Goal: Task Accomplishment & Management: Use online tool/utility

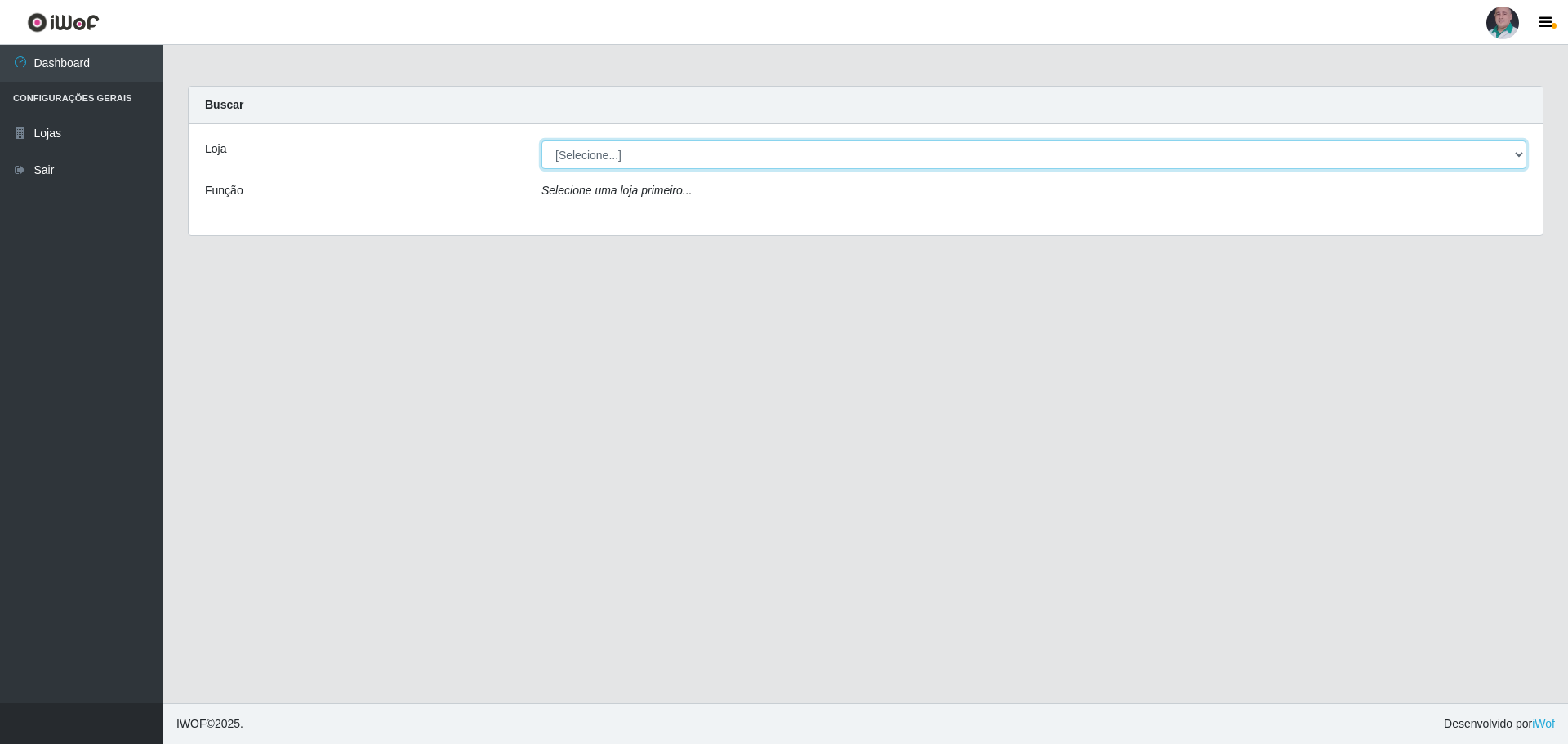
click at [607, 154] on select "[Selecione...] Mar Vermelho - Loja 05" at bounding box center [1034, 155] width 985 height 29
select select "252"
click at [541, 141] on select "[Selecione...] Mar Vermelho - Loja 05" at bounding box center [1034, 155] width 985 height 29
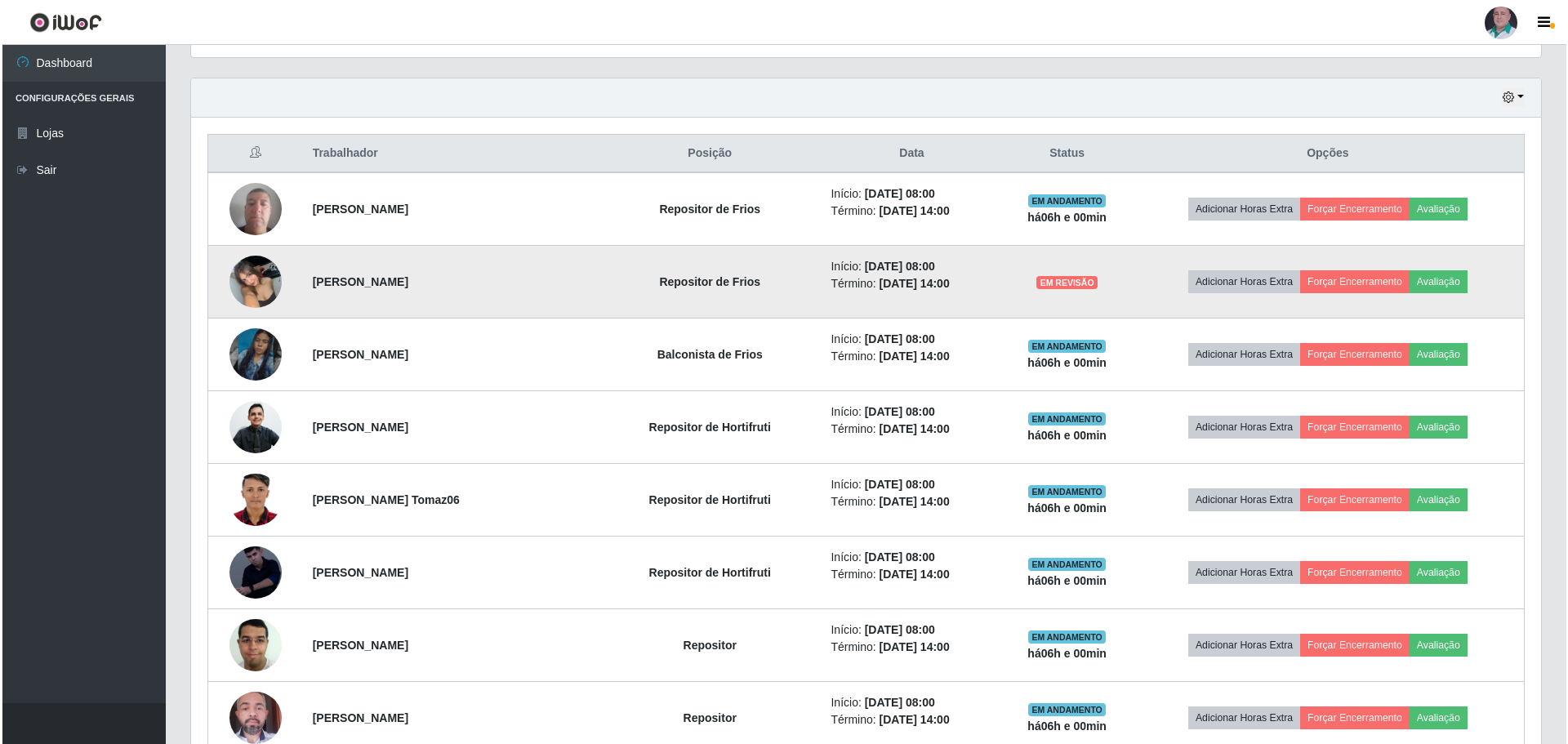
scroll to position [572, 0]
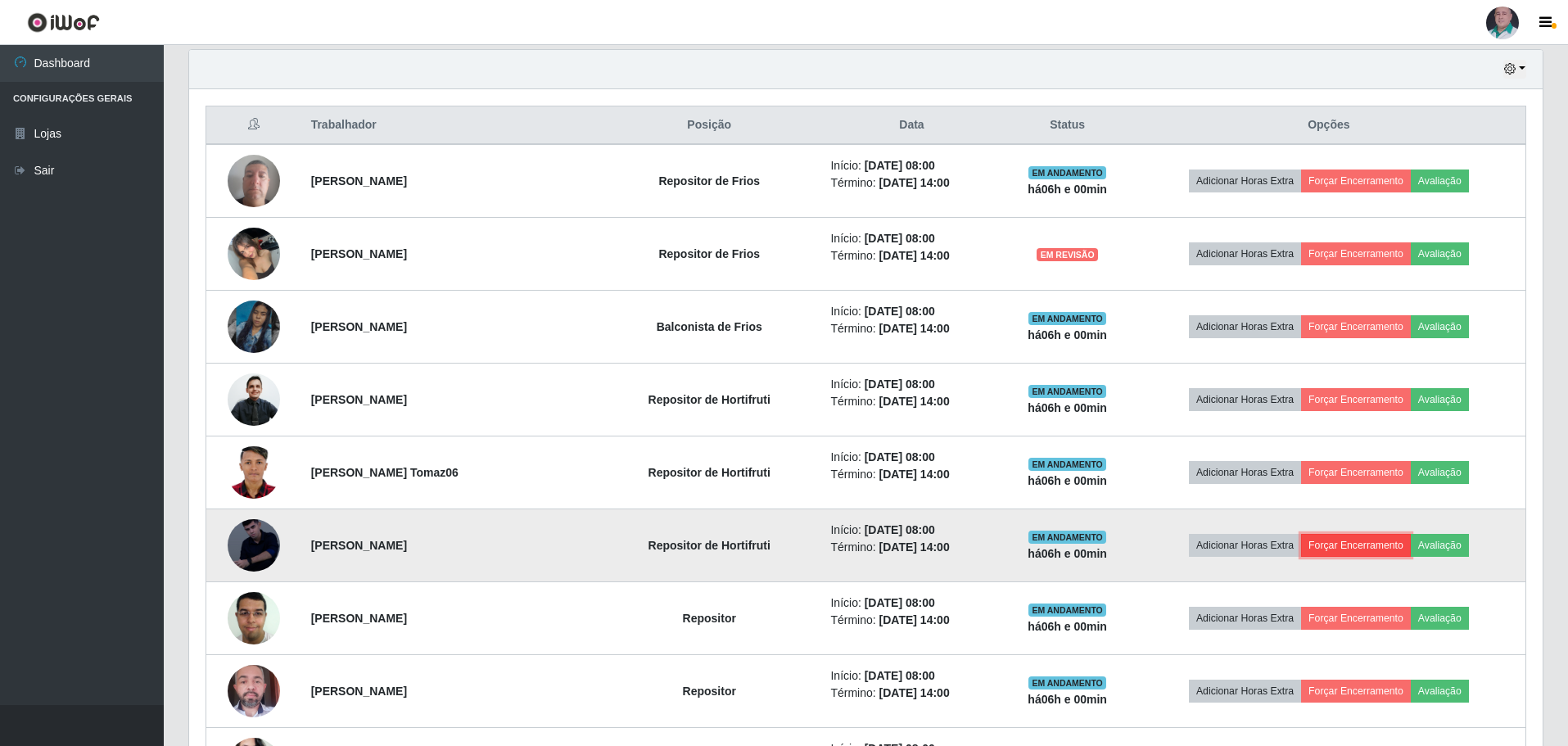
click at [1337, 542] on button "Forçar Encerramento" at bounding box center [1356, 546] width 110 height 23
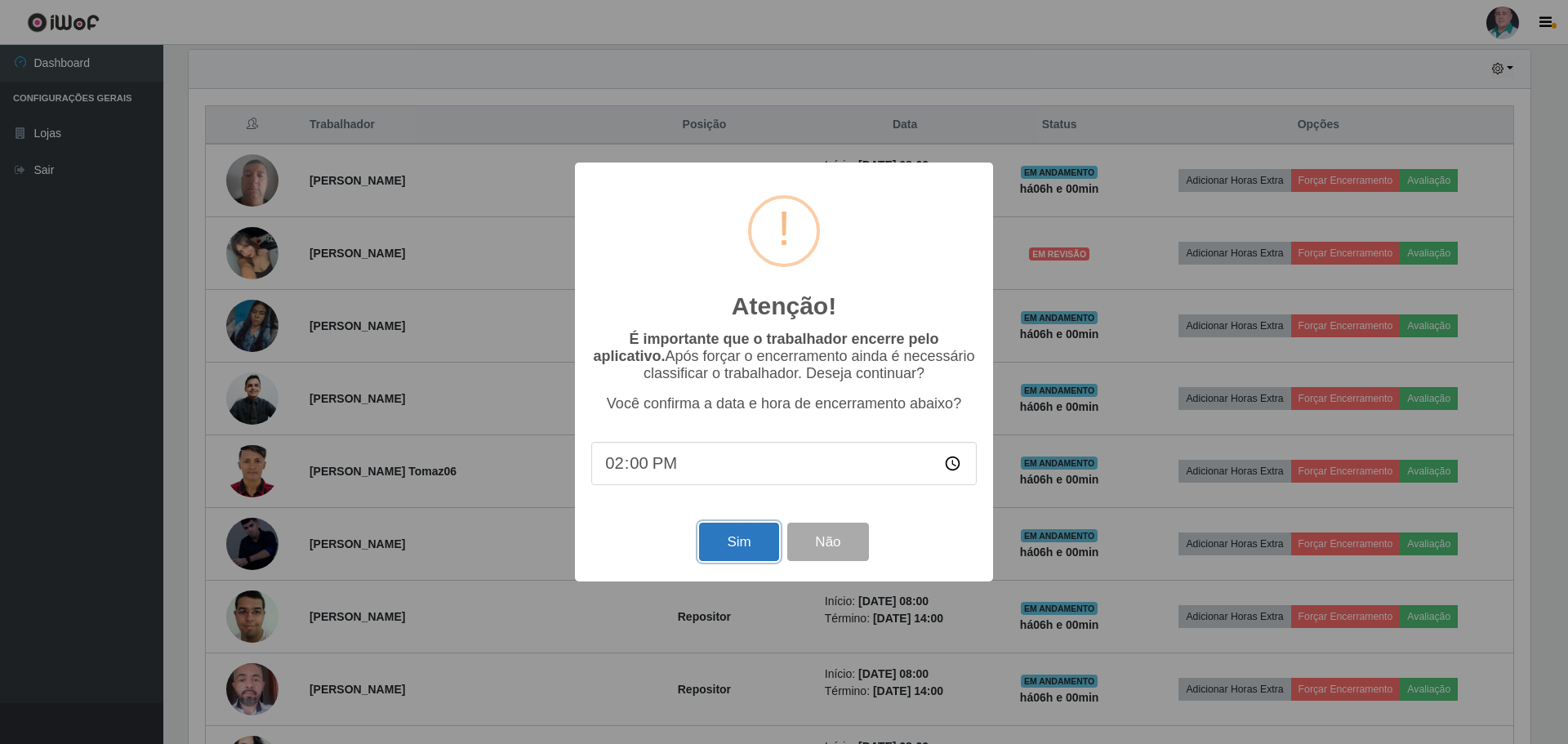
click at [719, 538] on button "Sim" at bounding box center [738, 542] width 79 height 39
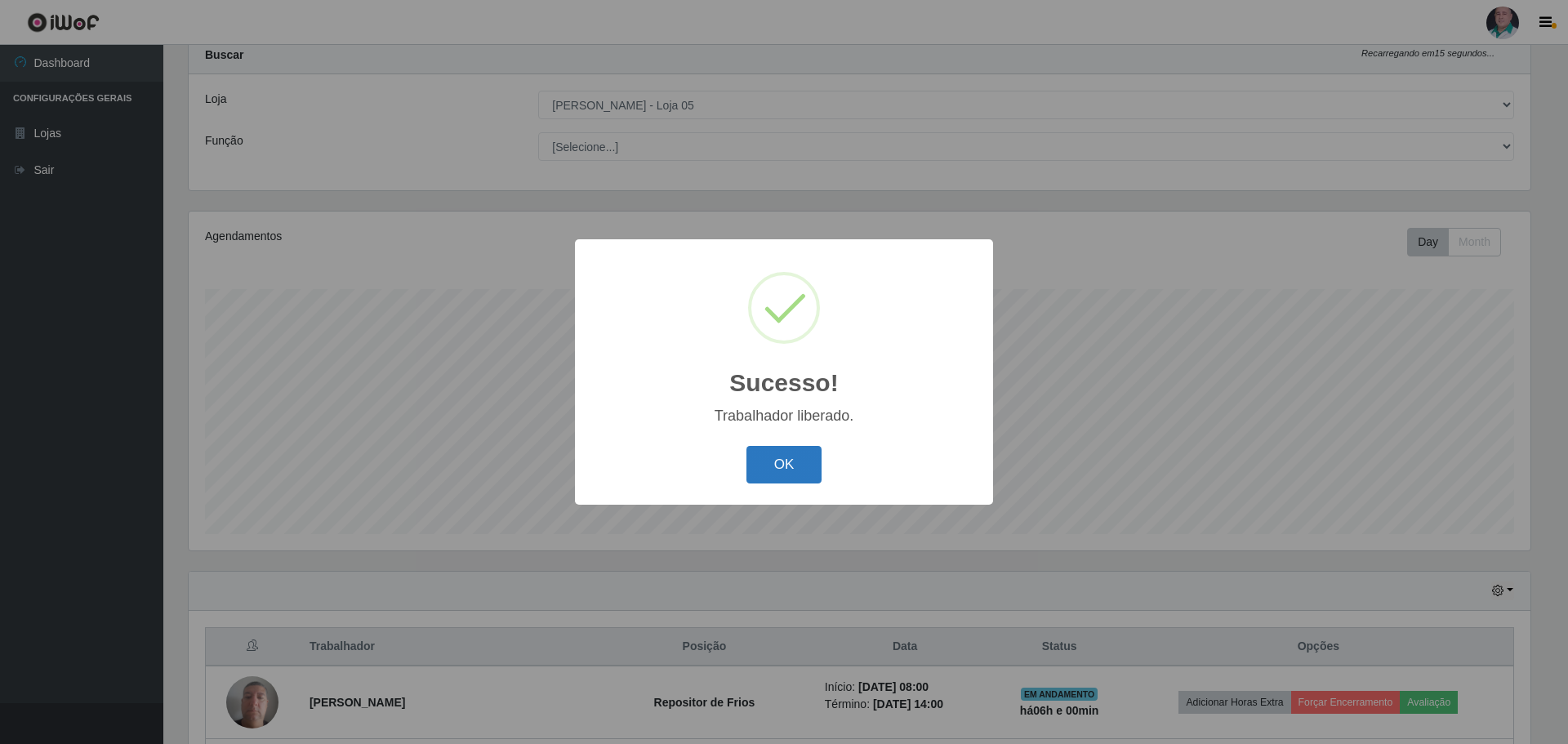
click at [808, 473] on button "OK" at bounding box center [784, 466] width 76 height 39
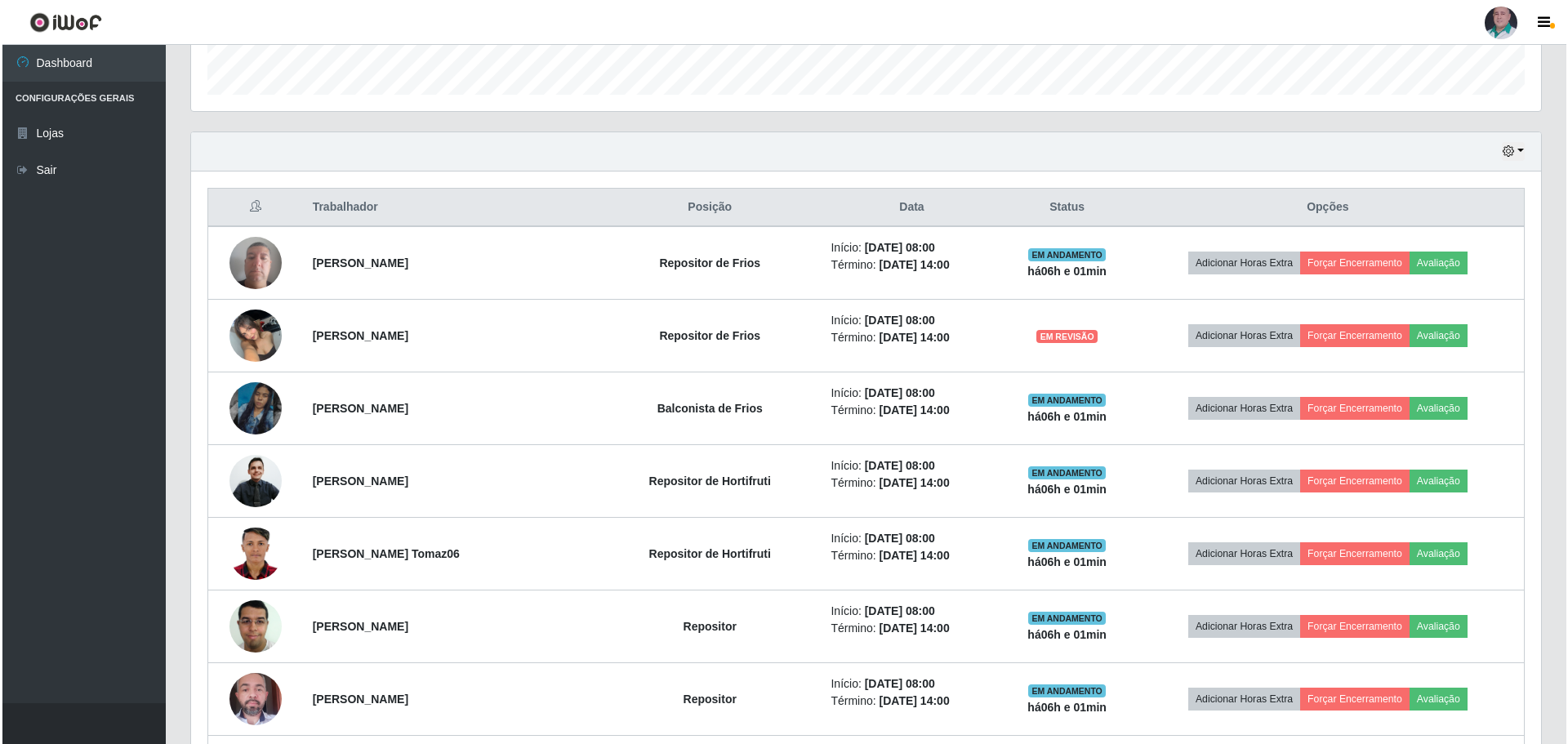
scroll to position [540, 0]
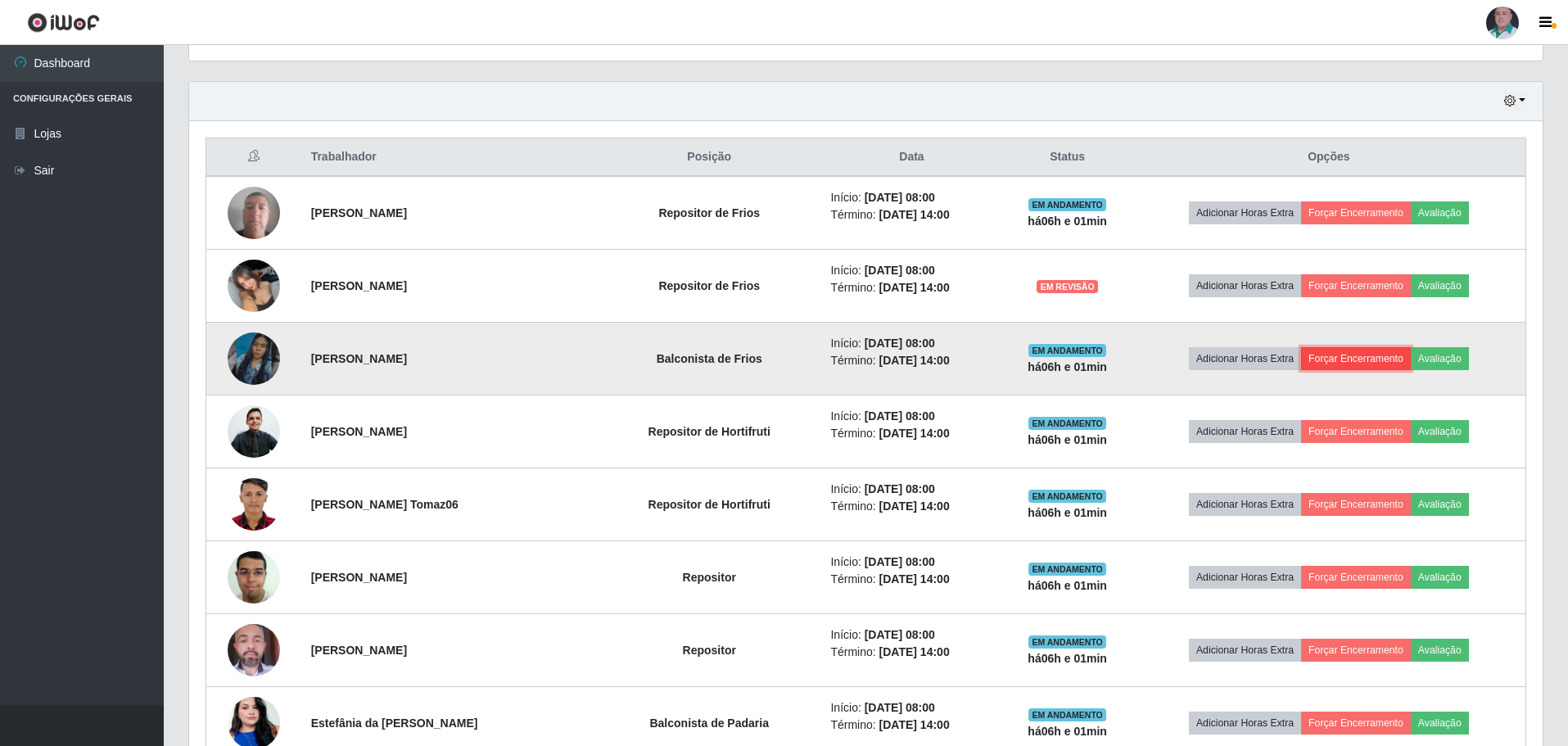
click at [1354, 359] on button "Forçar Encerramento" at bounding box center [1356, 359] width 110 height 23
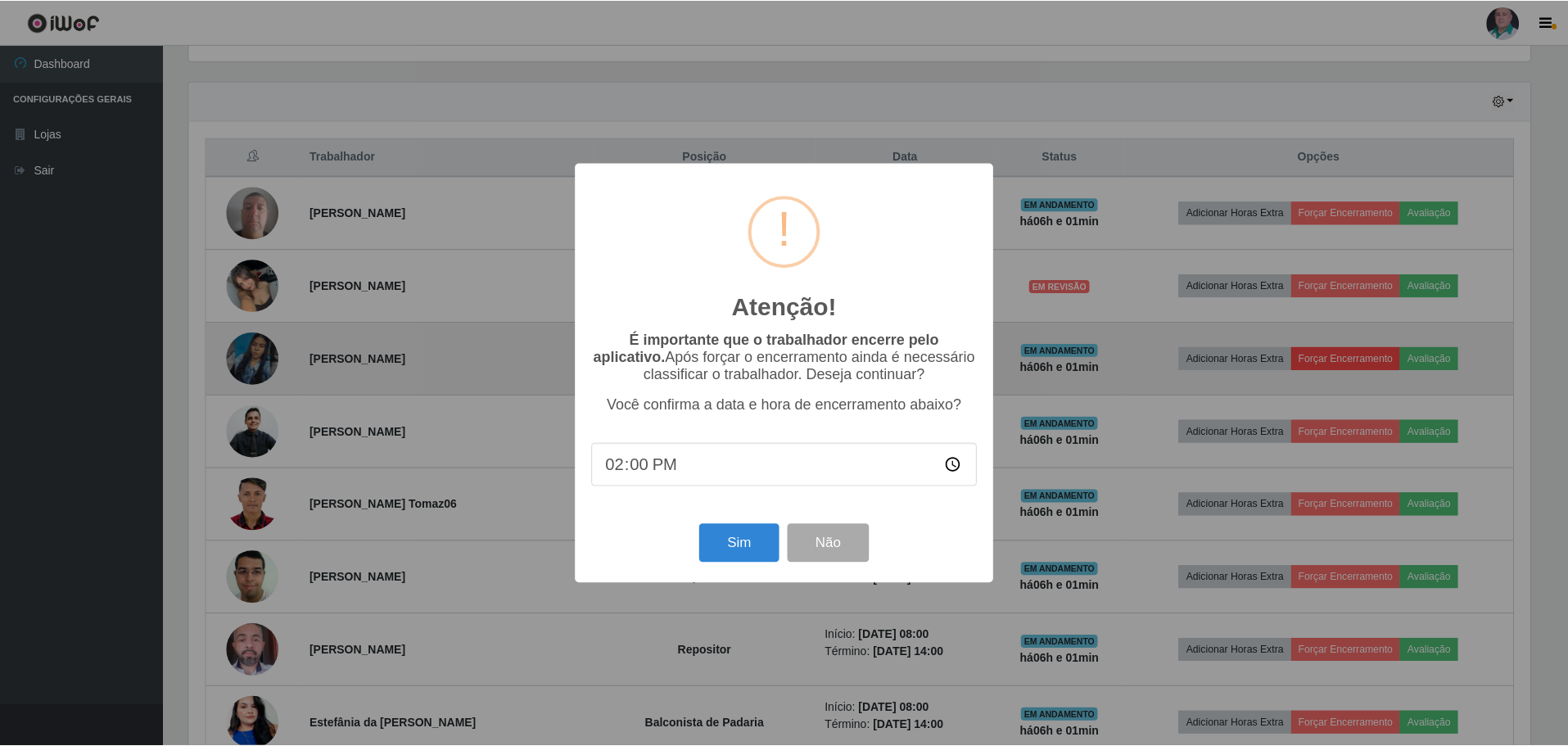
scroll to position [340, 1346]
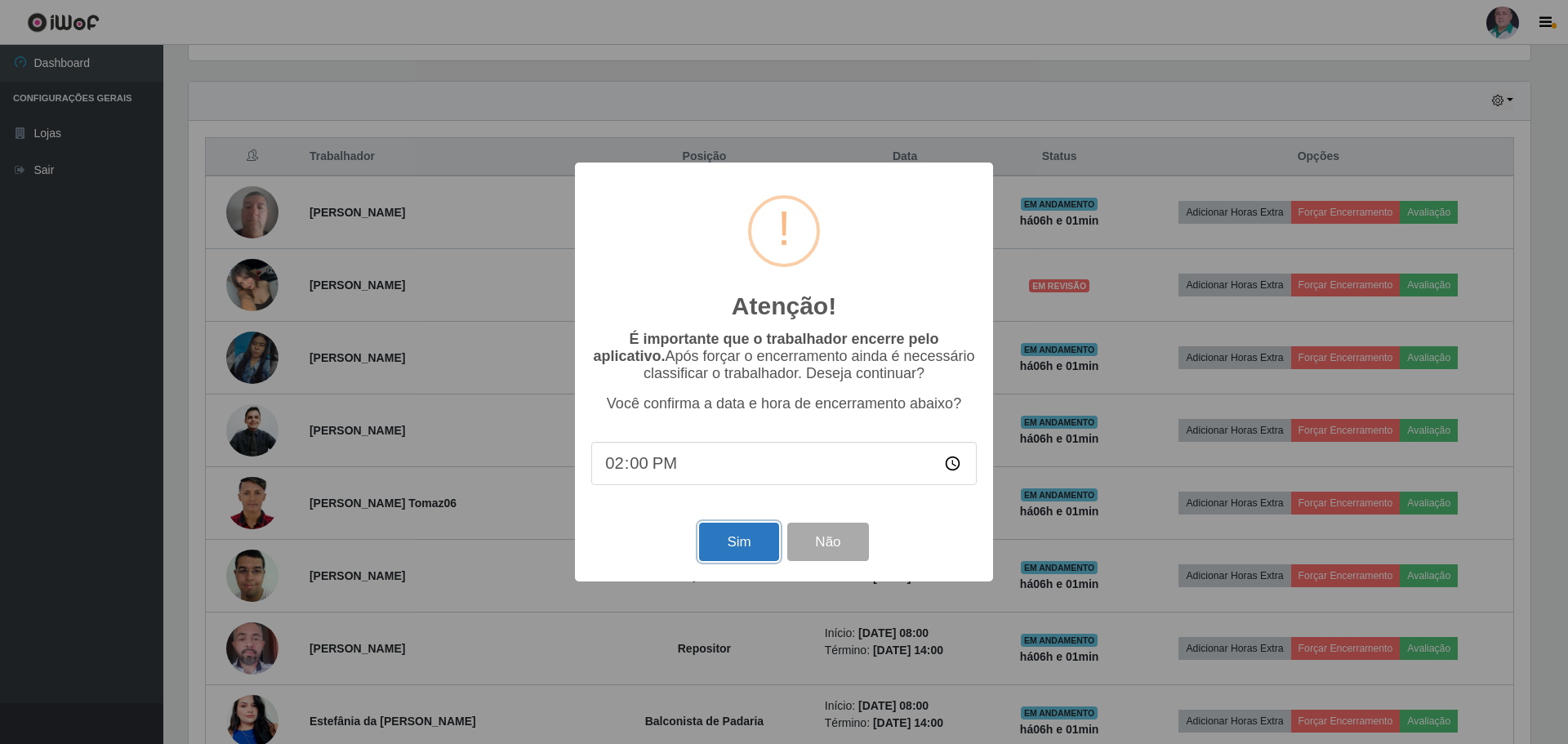
click at [733, 545] on button "Sim" at bounding box center [738, 542] width 79 height 39
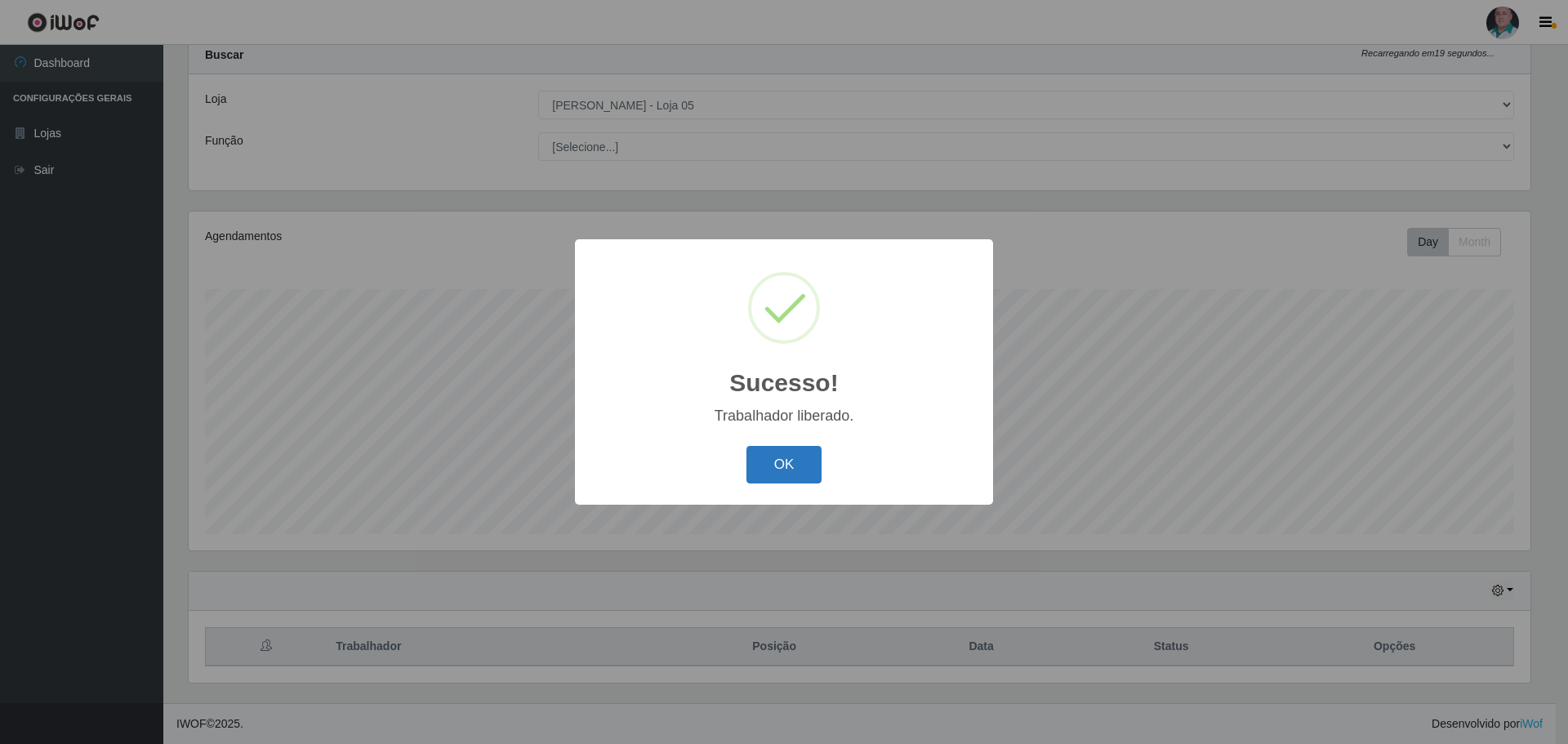
click at [809, 461] on button "OK" at bounding box center [784, 466] width 76 height 39
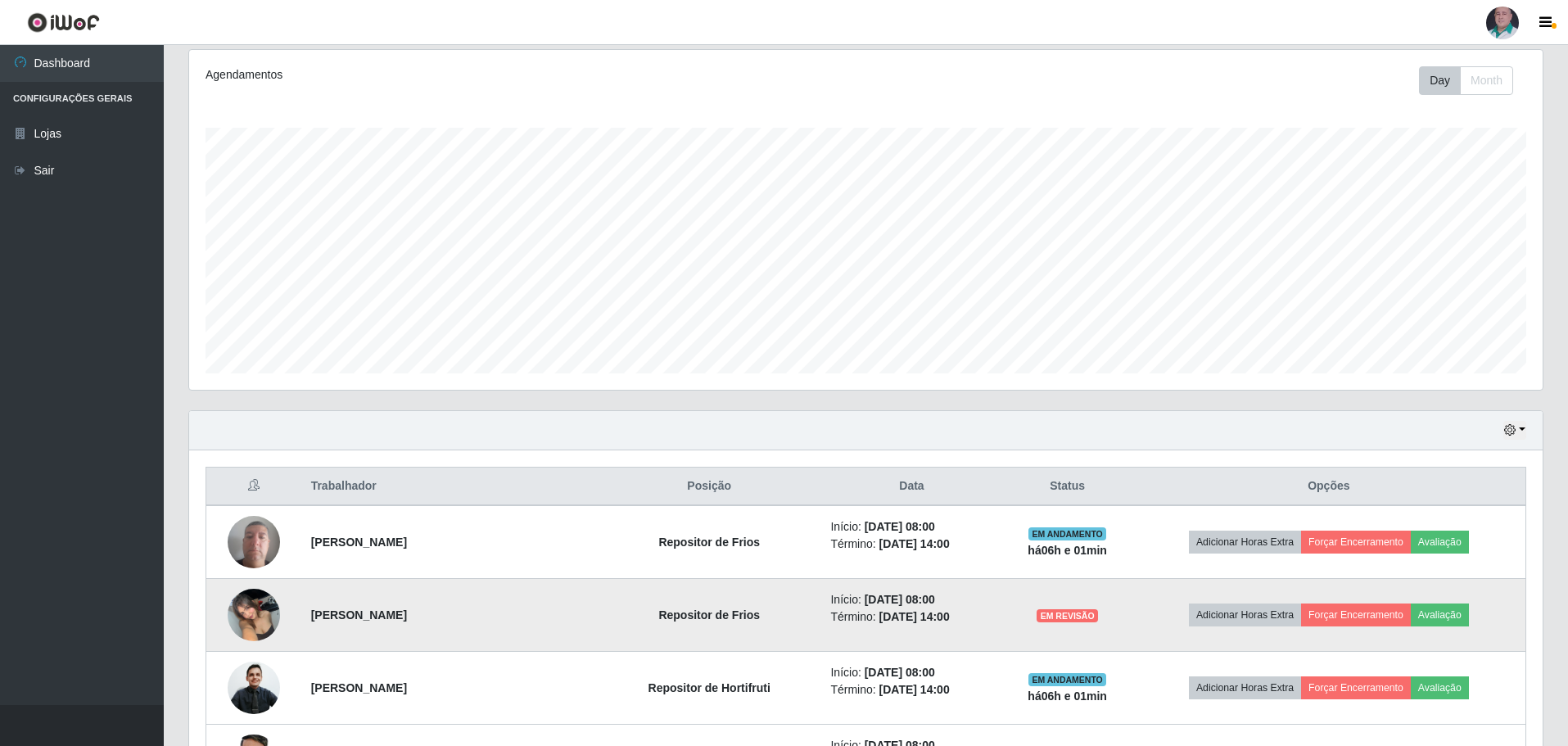
scroll to position [214, 0]
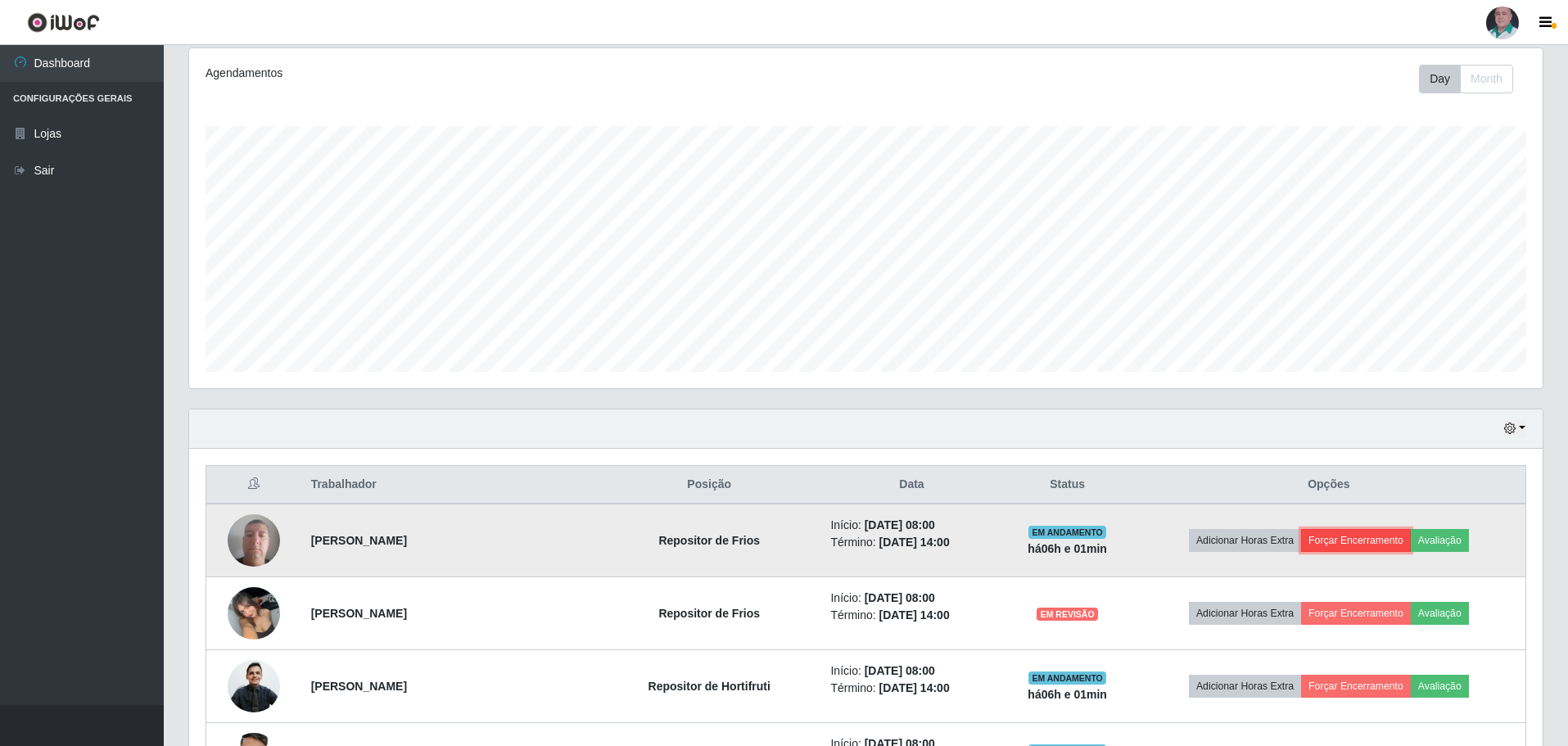
click at [1345, 541] on button "Forçar Encerramento" at bounding box center [1356, 540] width 110 height 23
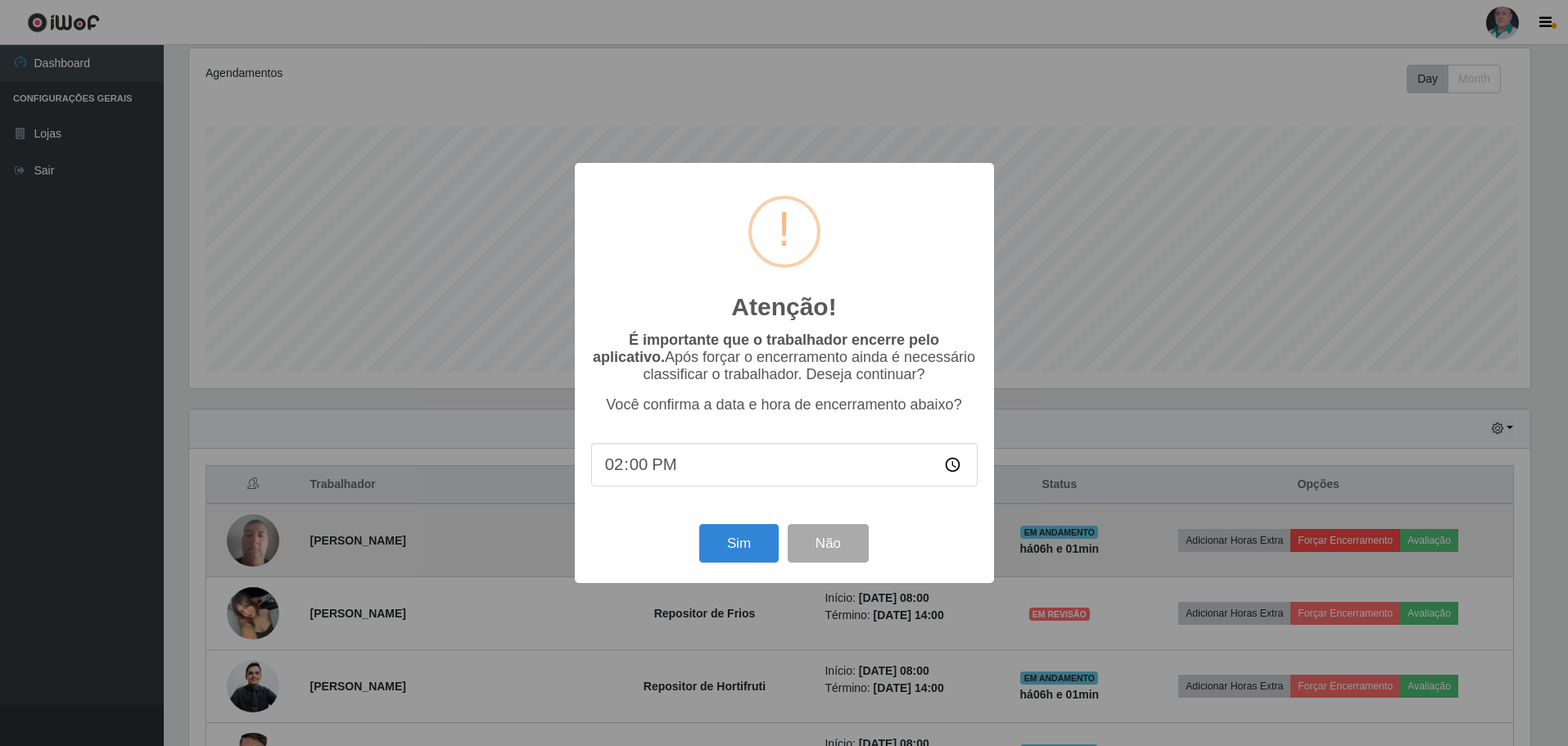
scroll to position [340, 1346]
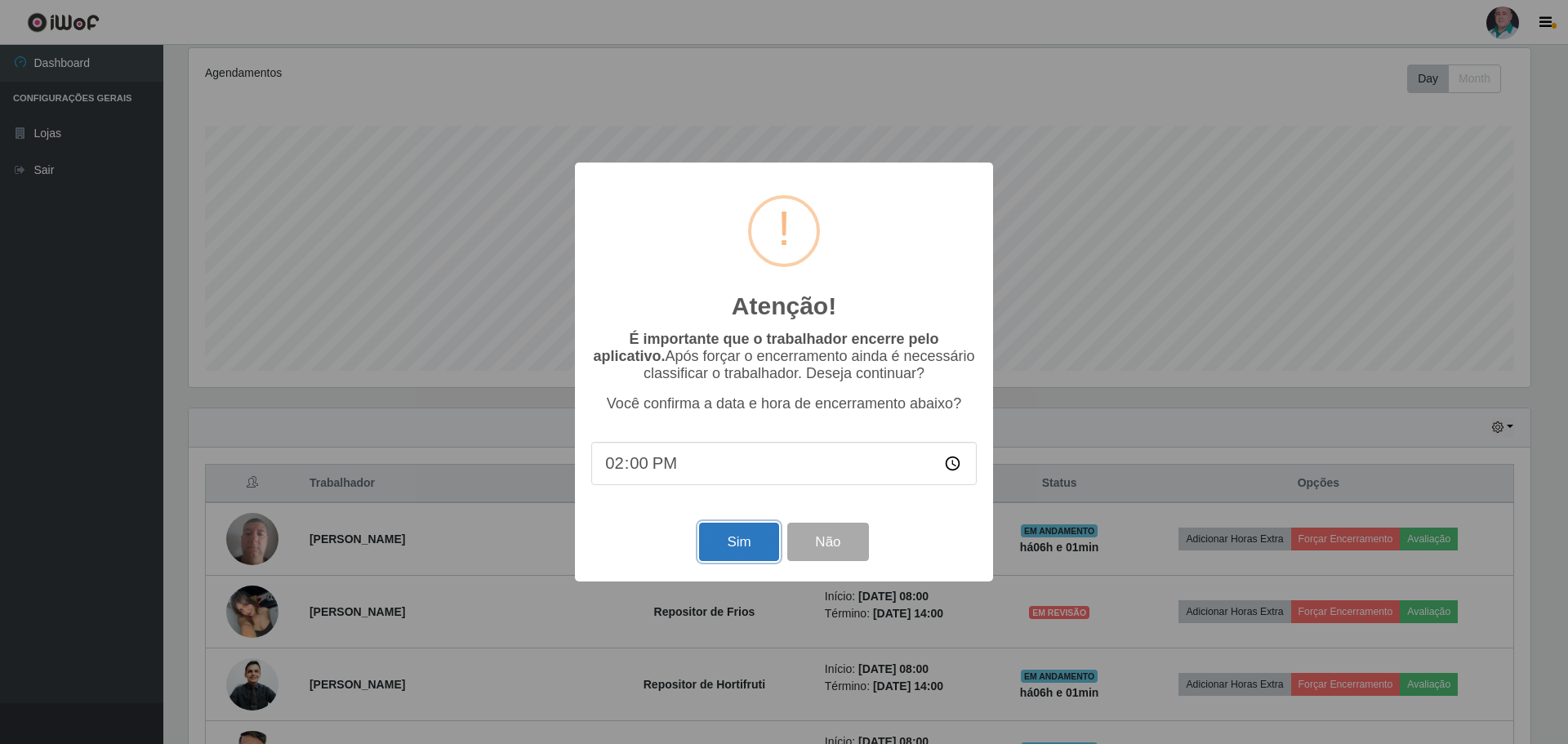
click at [748, 544] on button "Sim" at bounding box center [738, 542] width 79 height 39
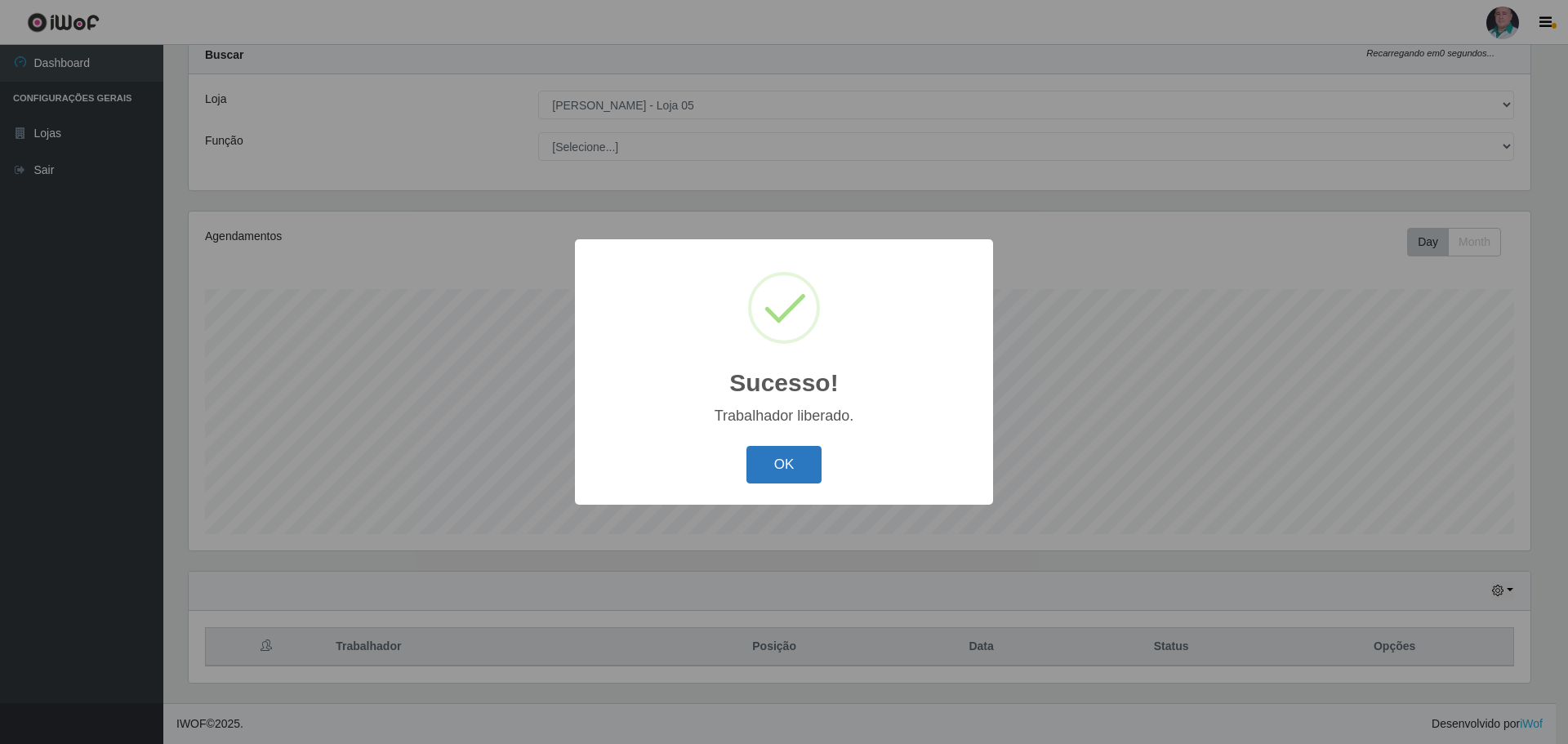
click at [797, 460] on button "OK" at bounding box center [784, 466] width 76 height 39
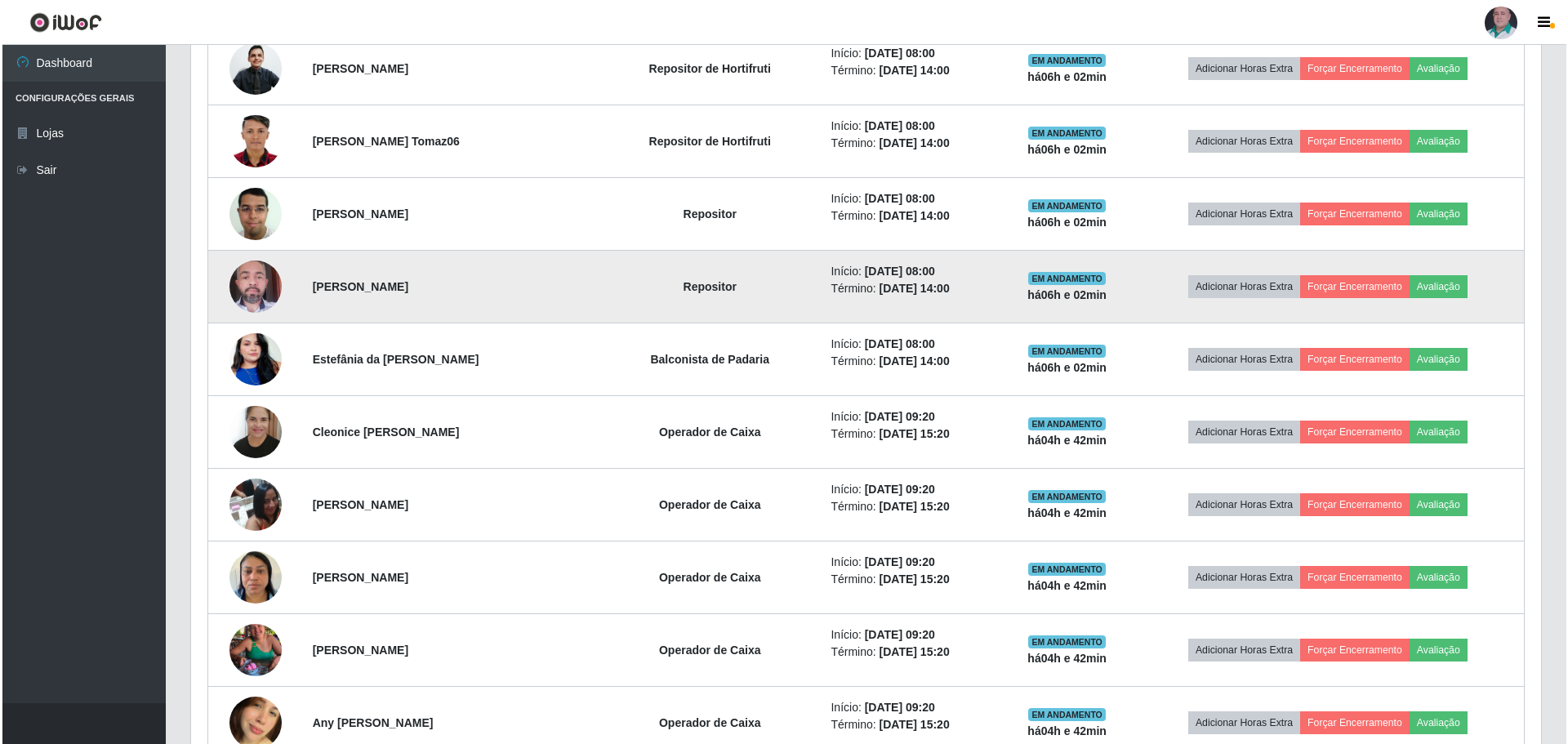
scroll to position [785, 0]
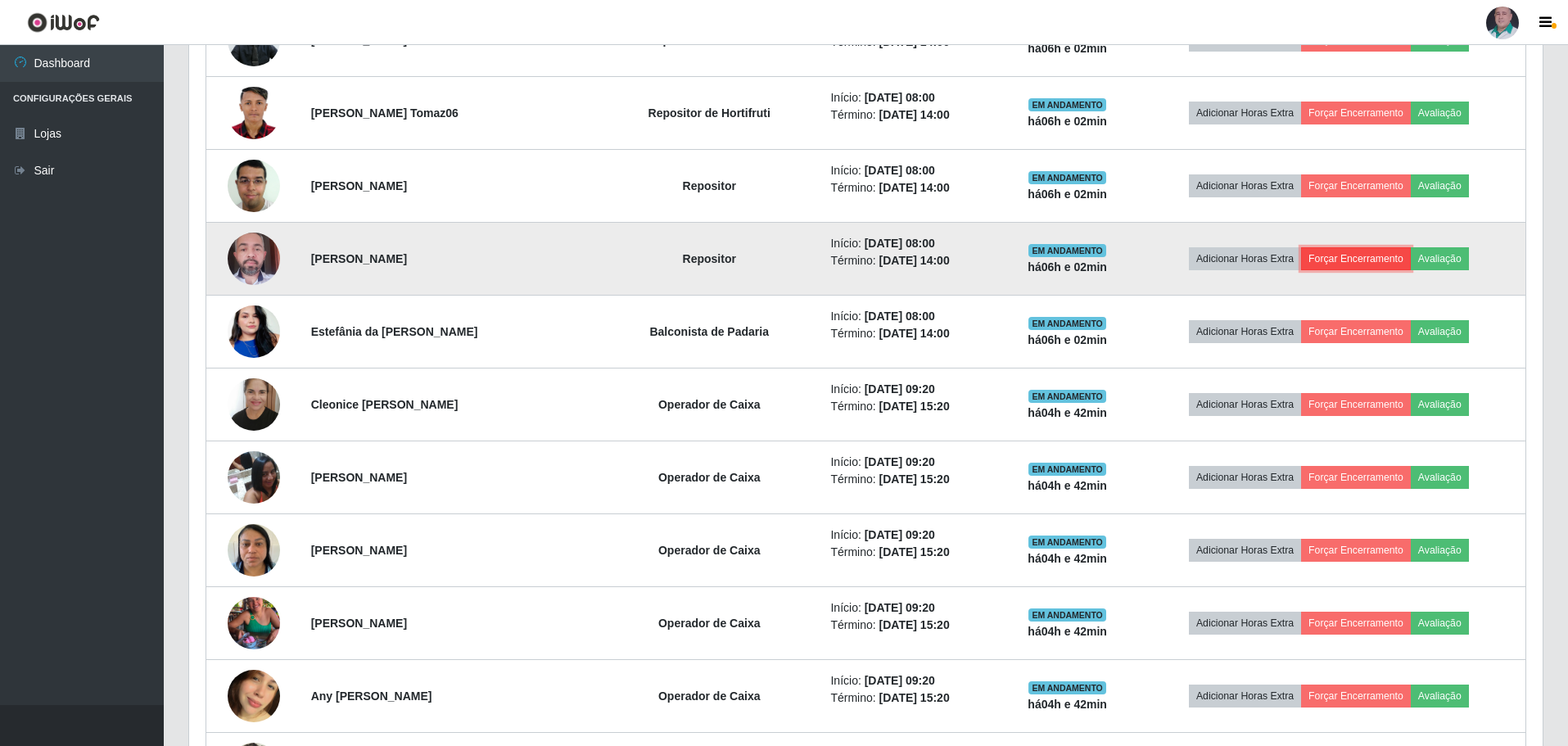
click at [1380, 262] on button "Forçar Encerramento" at bounding box center [1356, 259] width 110 height 23
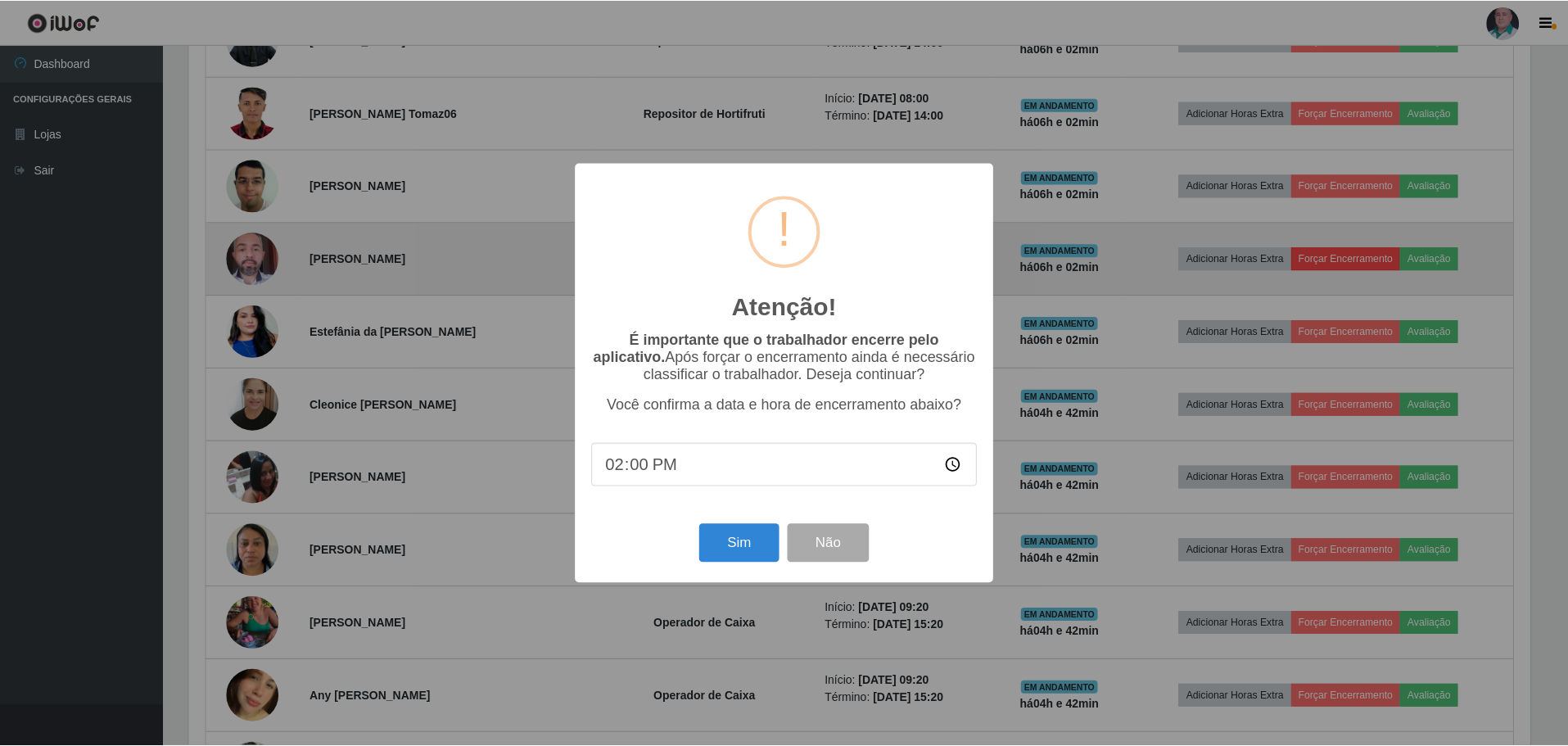
scroll to position [340, 1346]
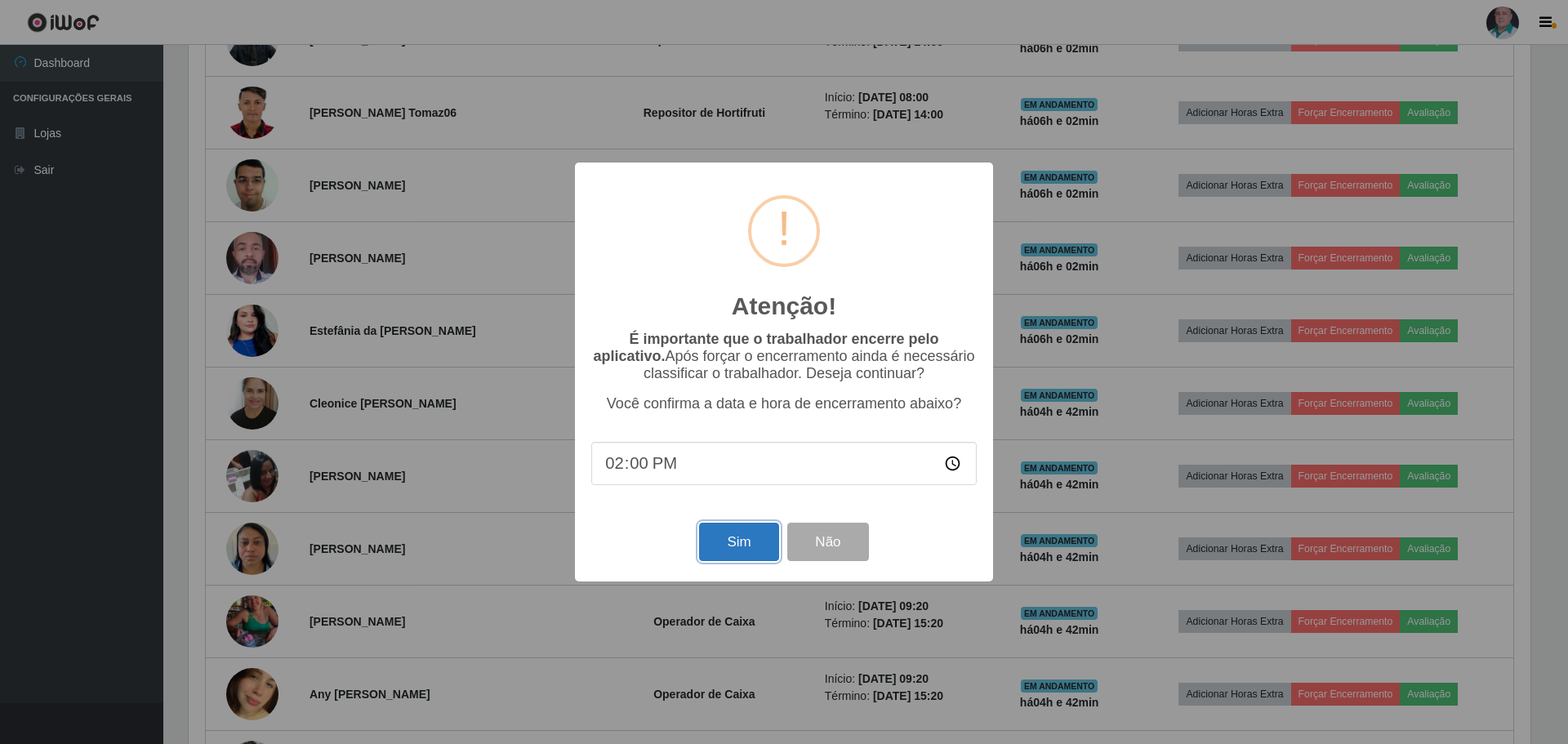
click at [737, 551] on button "Sim" at bounding box center [738, 542] width 79 height 39
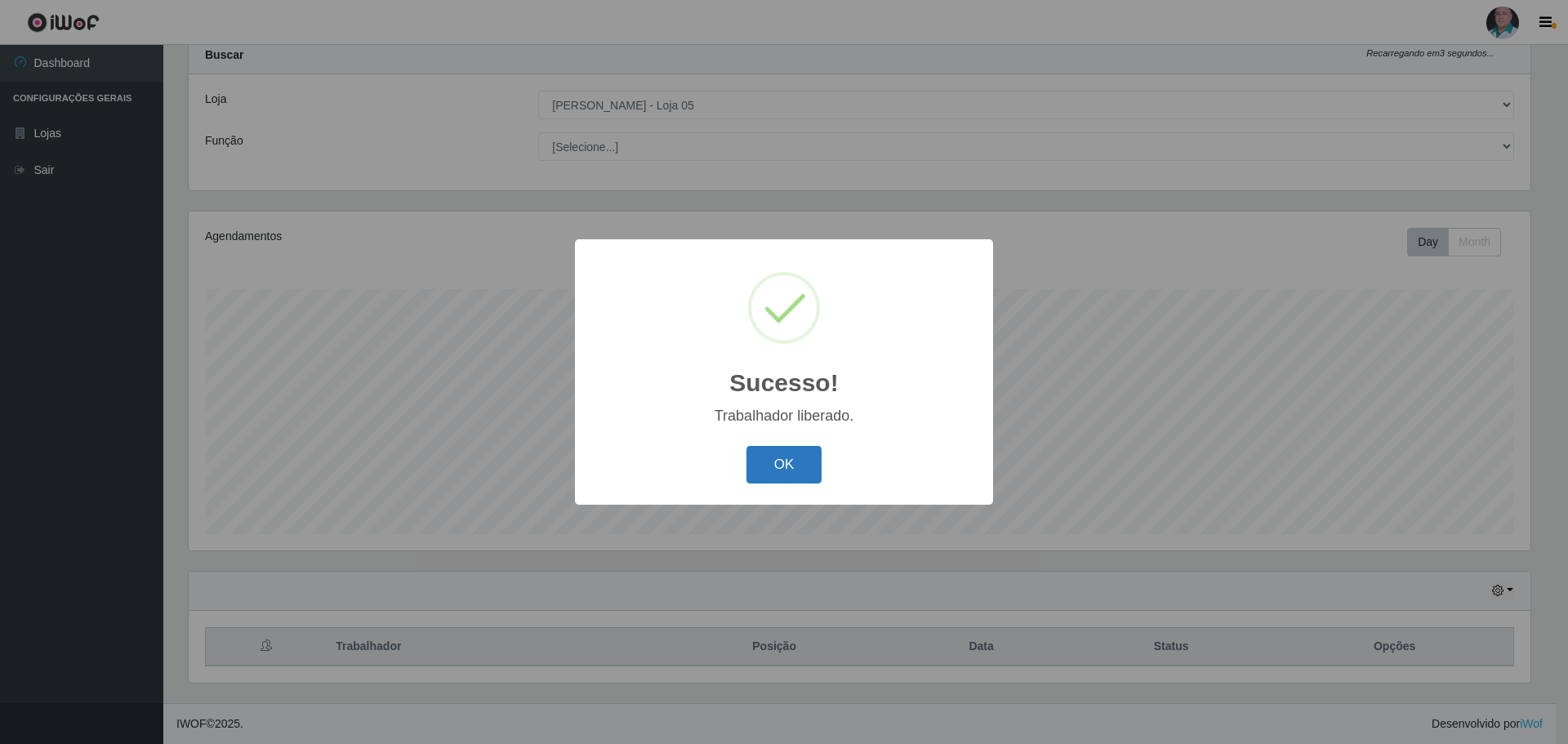
click at [783, 458] on button "OK" at bounding box center [784, 466] width 76 height 39
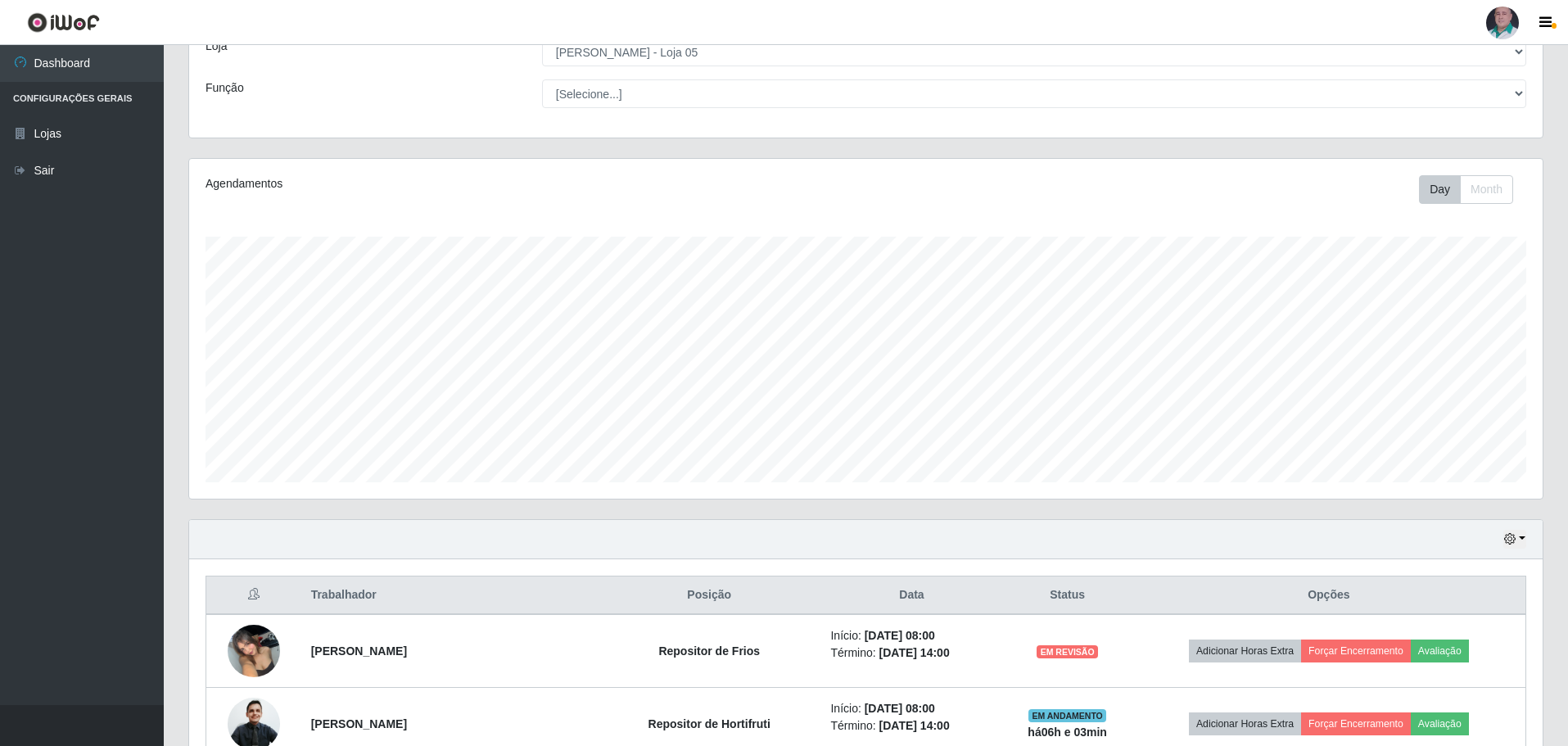
scroll to position [132, 0]
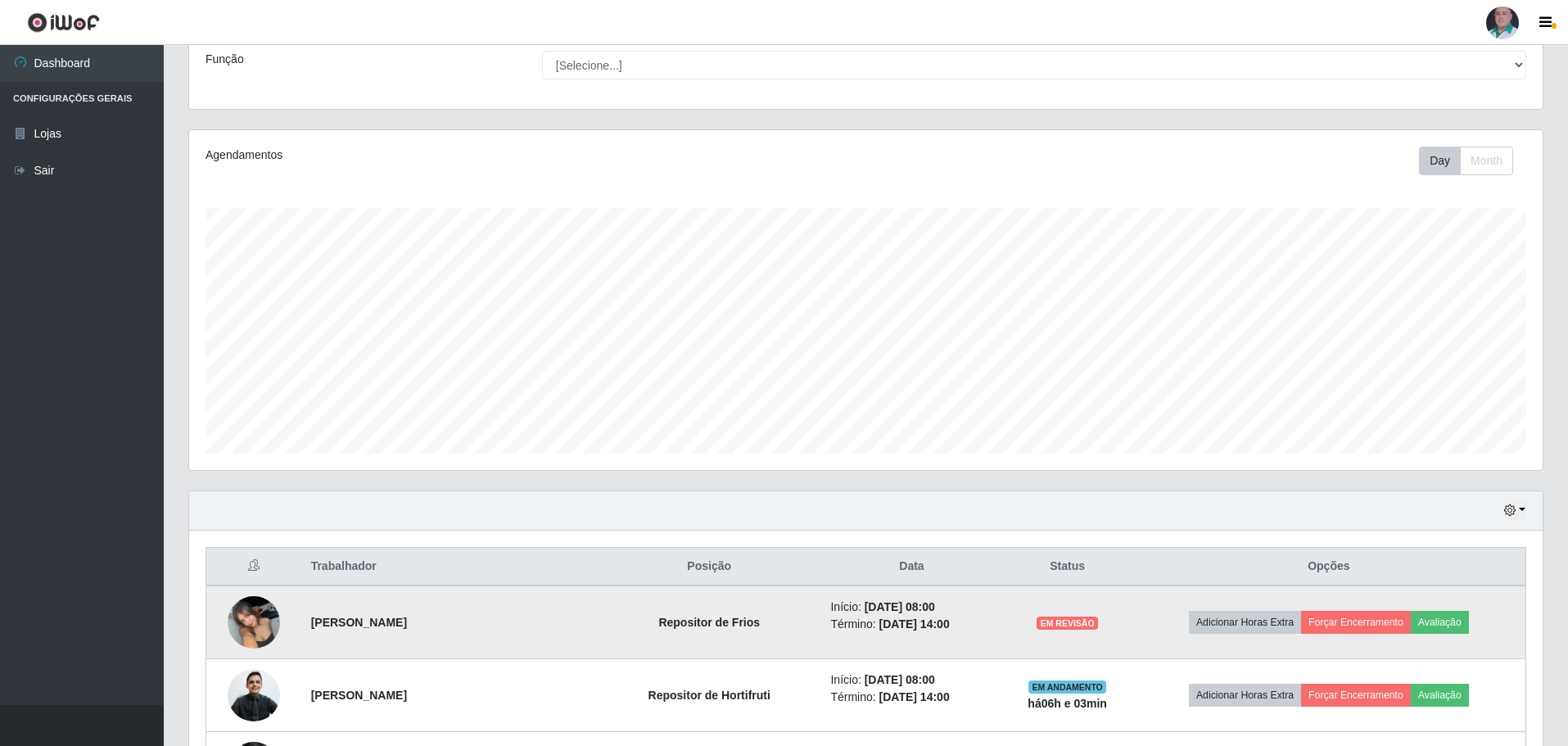
click at [257, 630] on img at bounding box center [254, 623] width 52 height 69
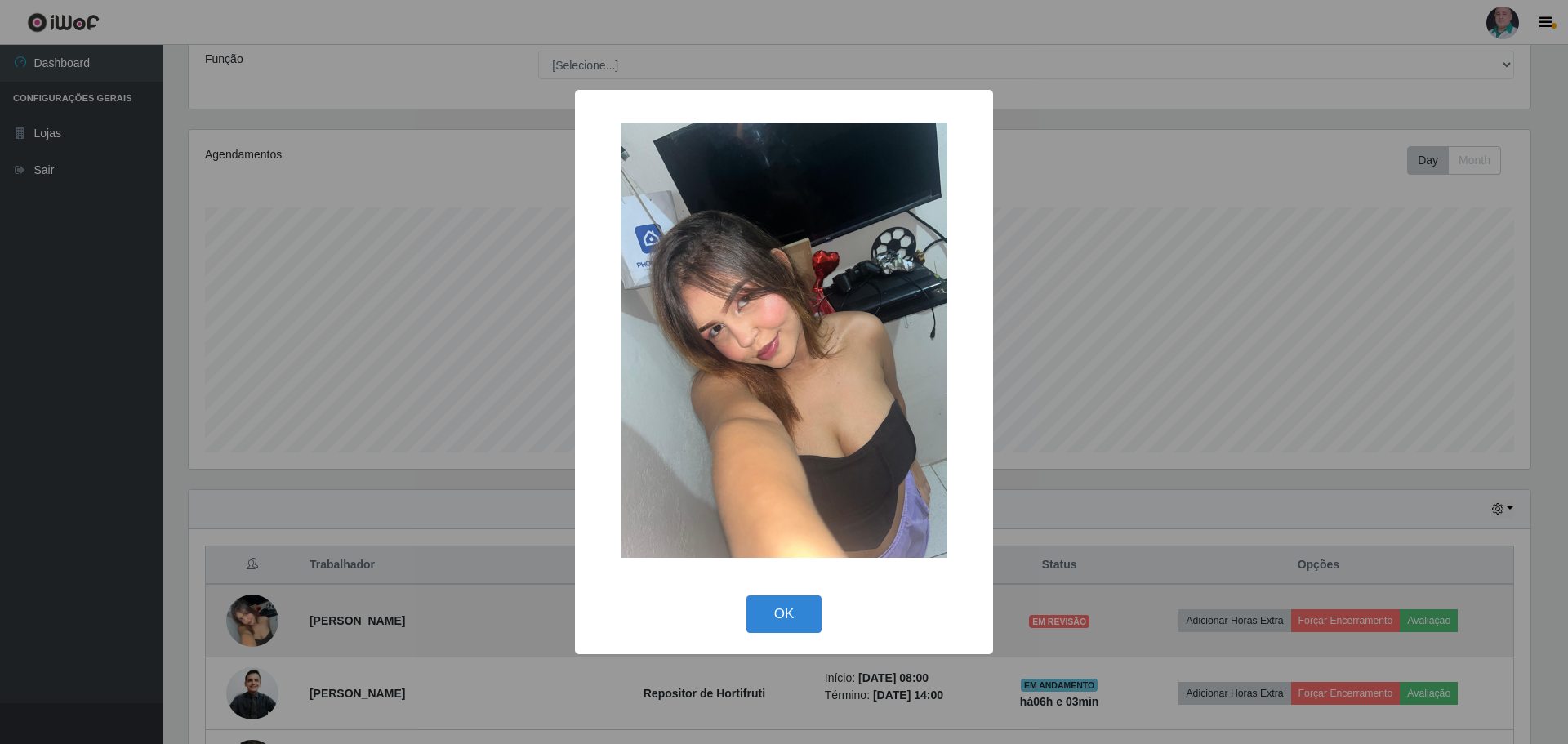
click at [256, 628] on div "× OK Cancel" at bounding box center [784, 372] width 1568 height 744
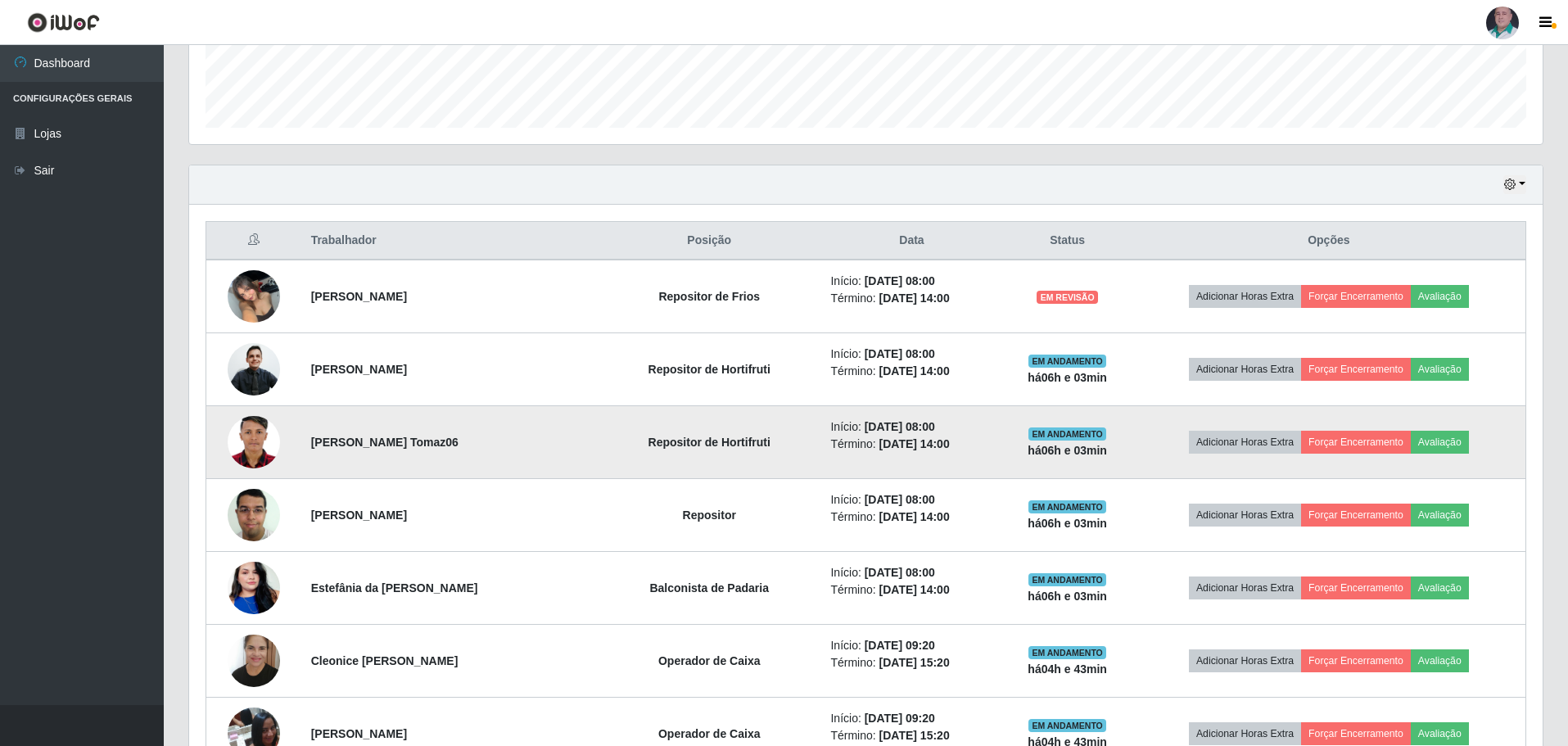
scroll to position [459, 0]
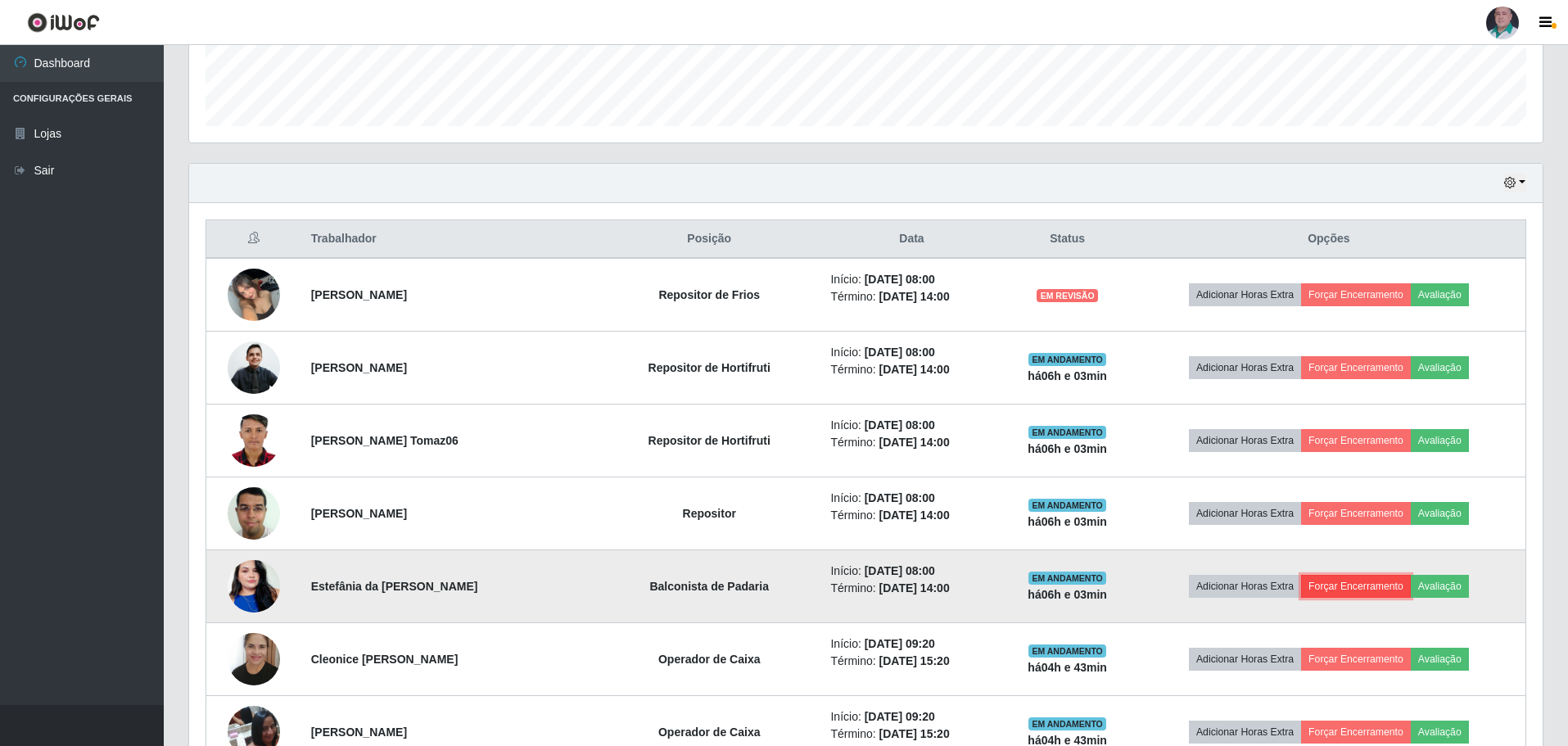
click at [1373, 589] on button "Forçar Encerramento" at bounding box center [1356, 586] width 110 height 23
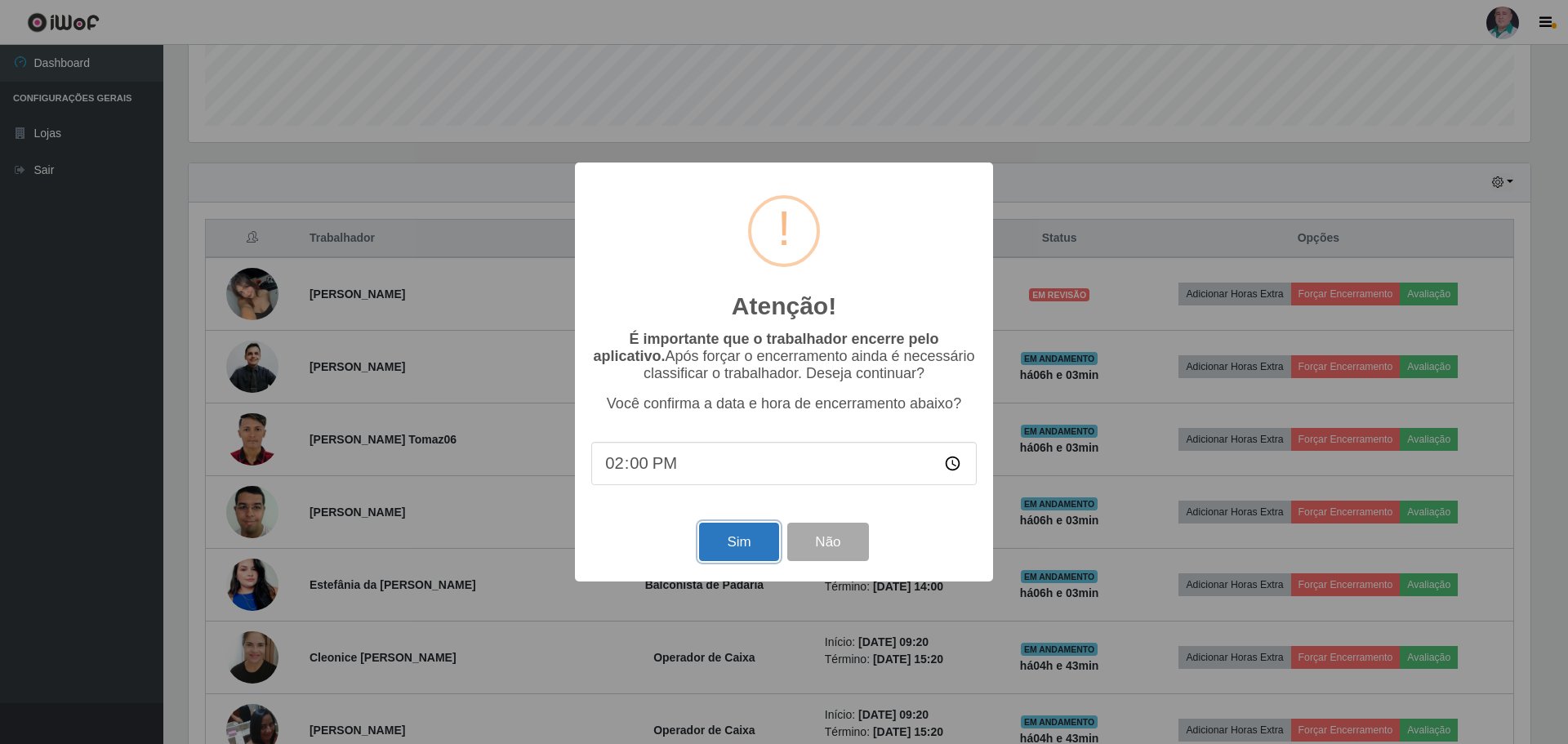
click at [723, 545] on button "Sim" at bounding box center [738, 542] width 79 height 39
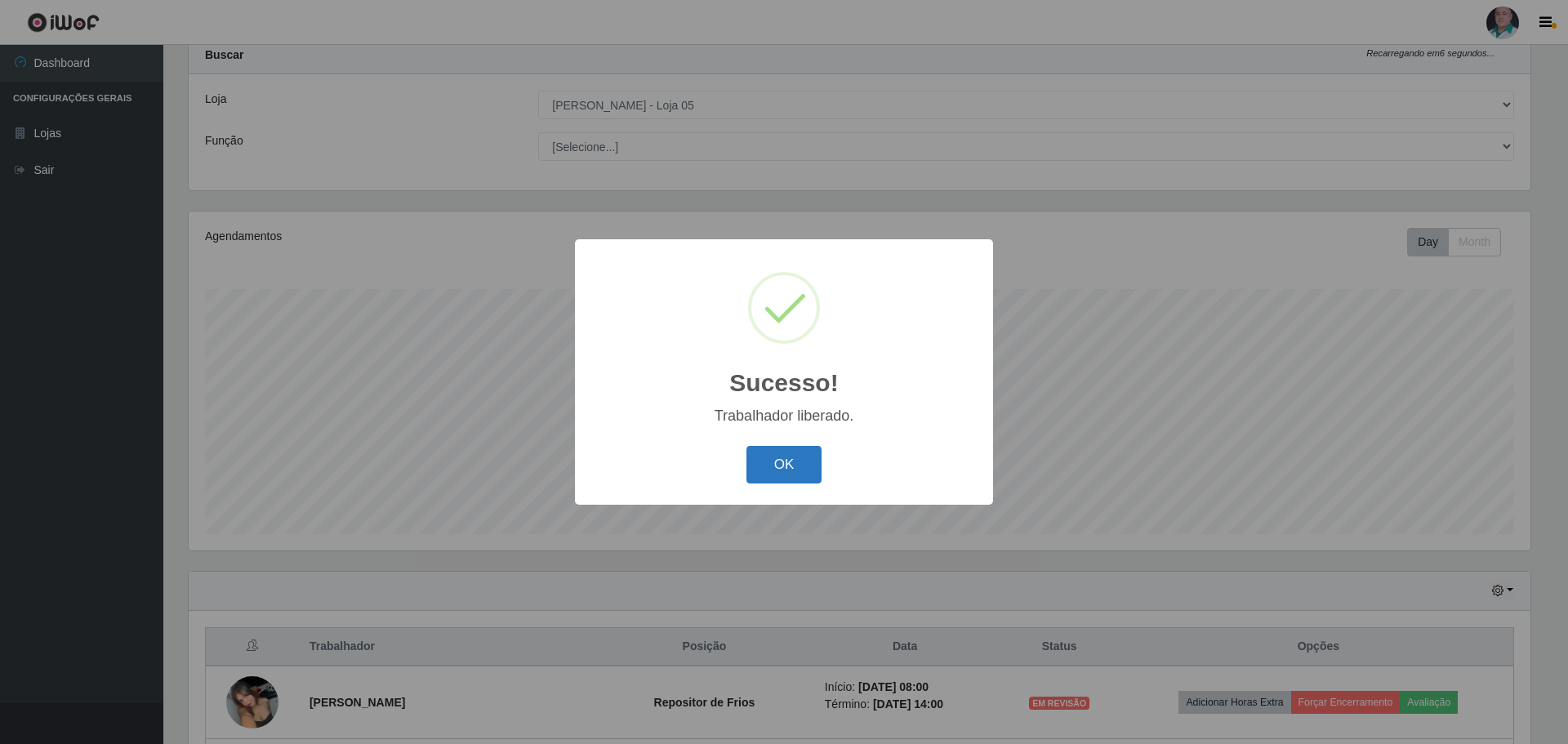
click at [793, 457] on button "OK" at bounding box center [784, 466] width 76 height 39
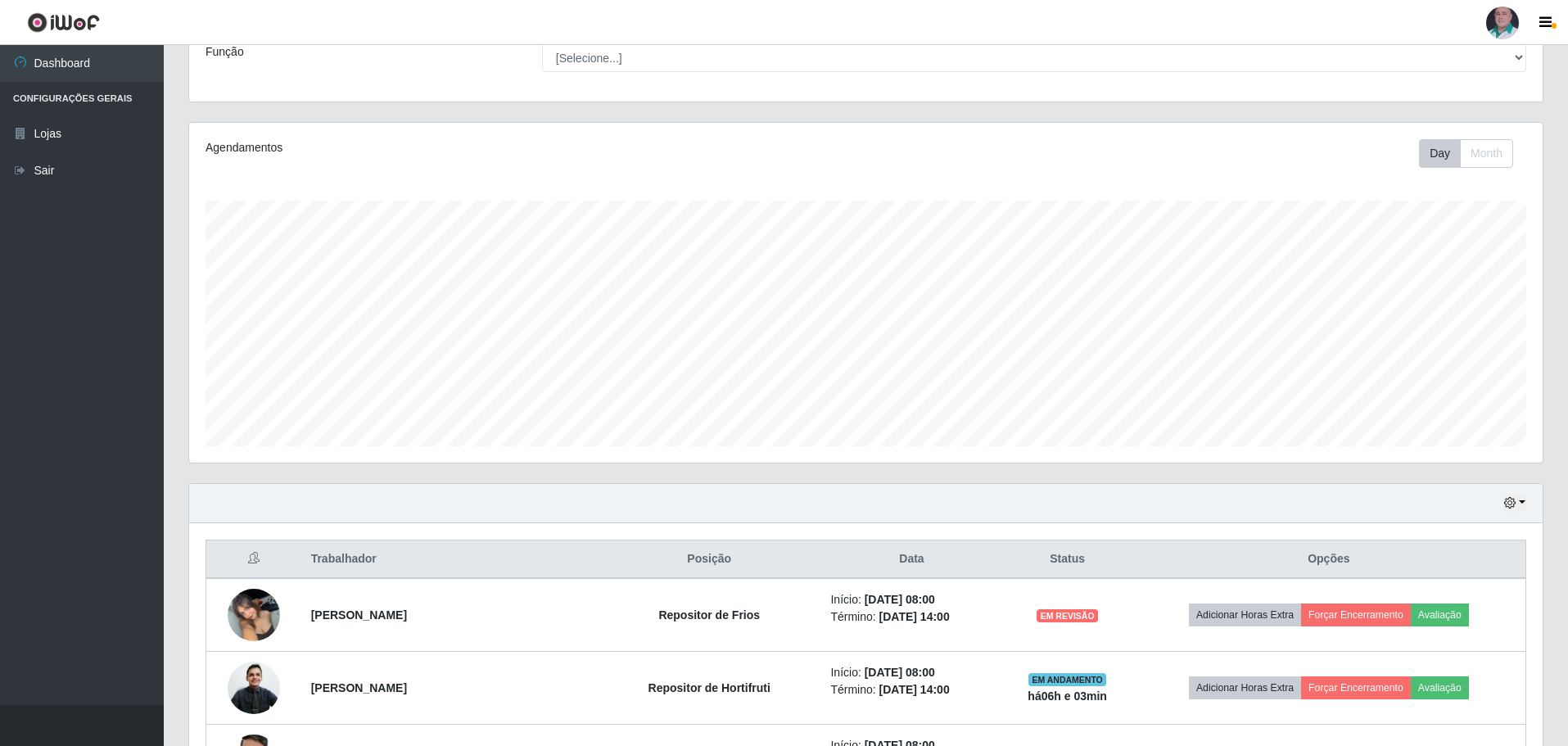
scroll to position [378, 0]
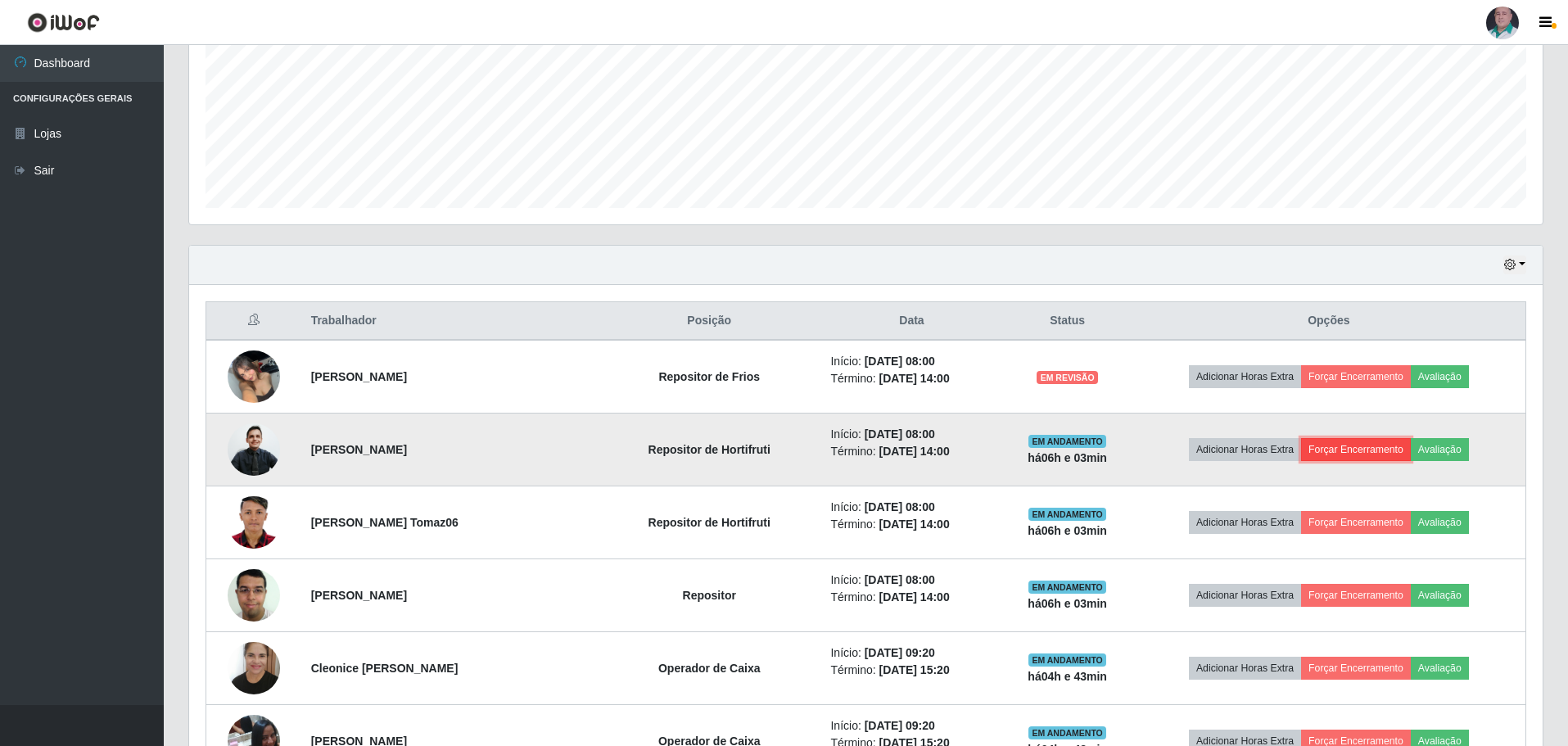
click at [1355, 454] on button "Forçar Encerramento" at bounding box center [1356, 449] width 110 height 23
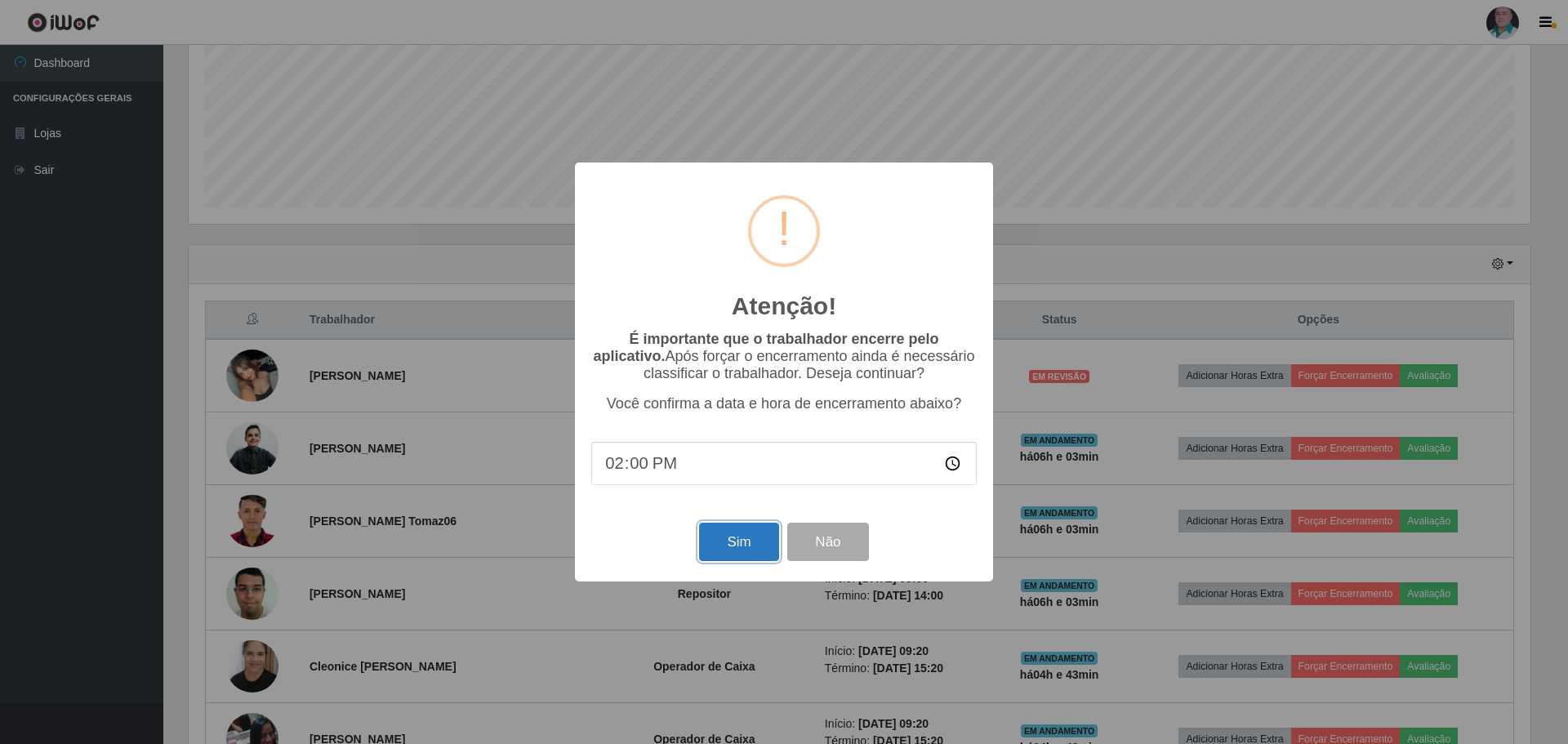
click at [740, 551] on button "Sim" at bounding box center [738, 542] width 79 height 39
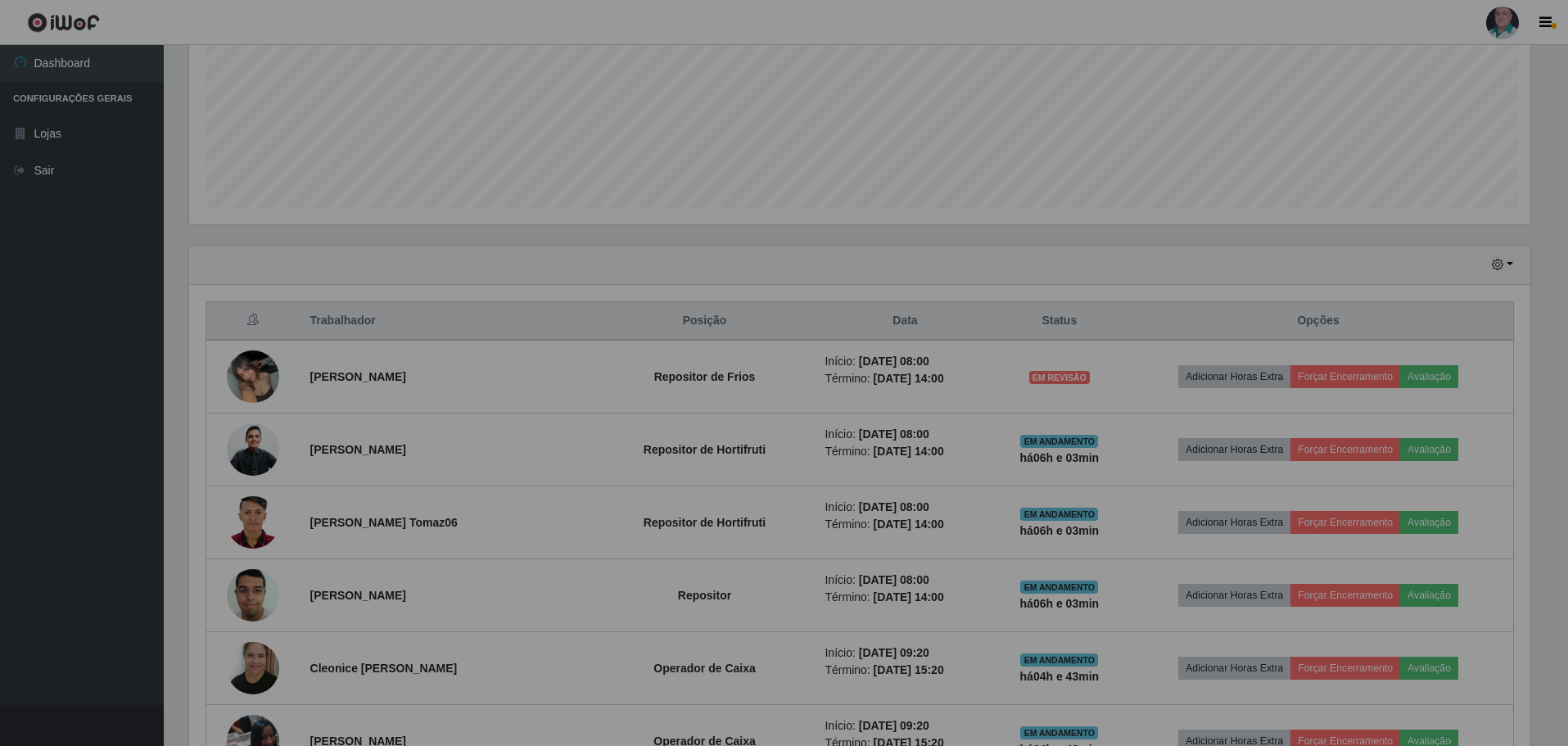
scroll to position [0, 0]
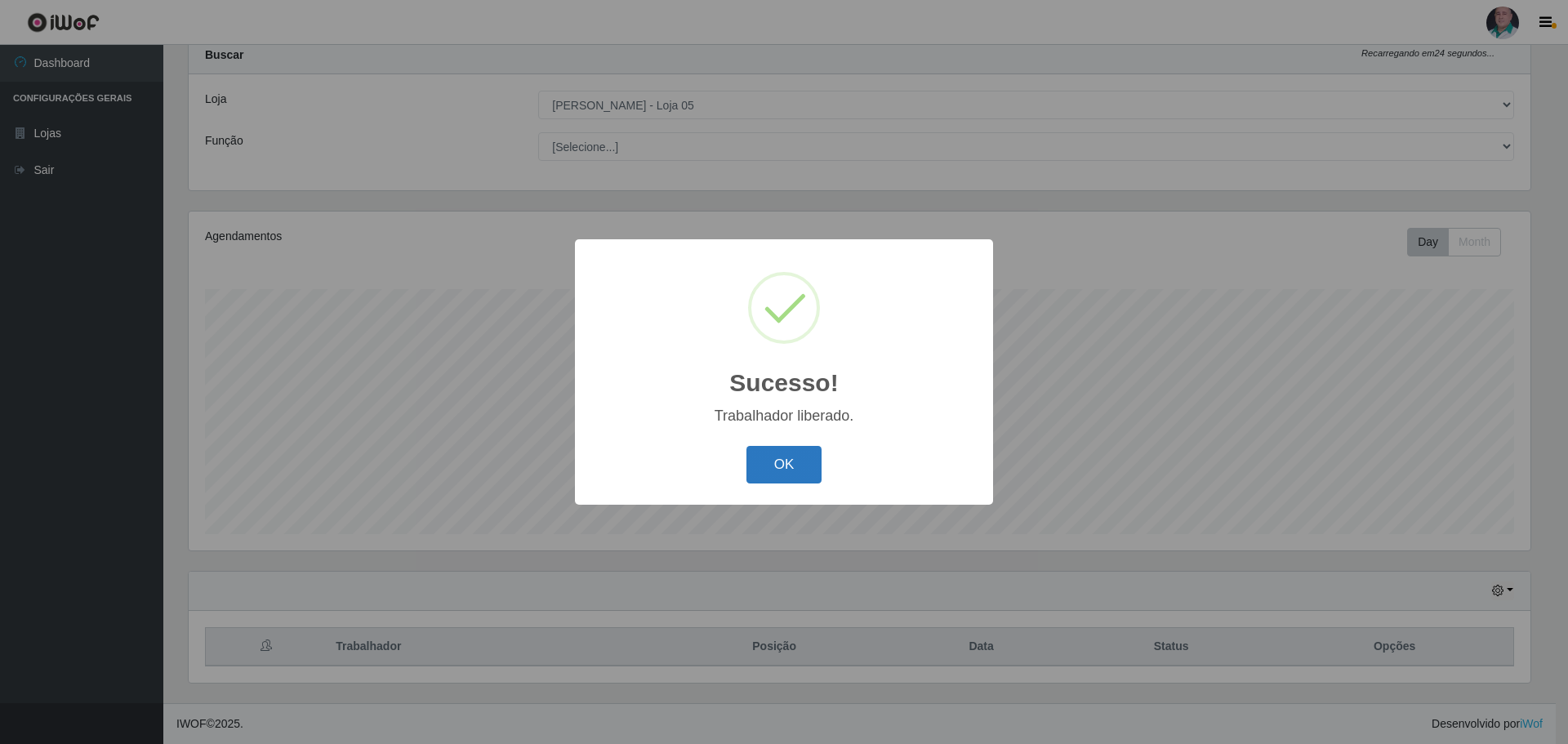
click at [789, 460] on button "OK" at bounding box center [784, 466] width 76 height 39
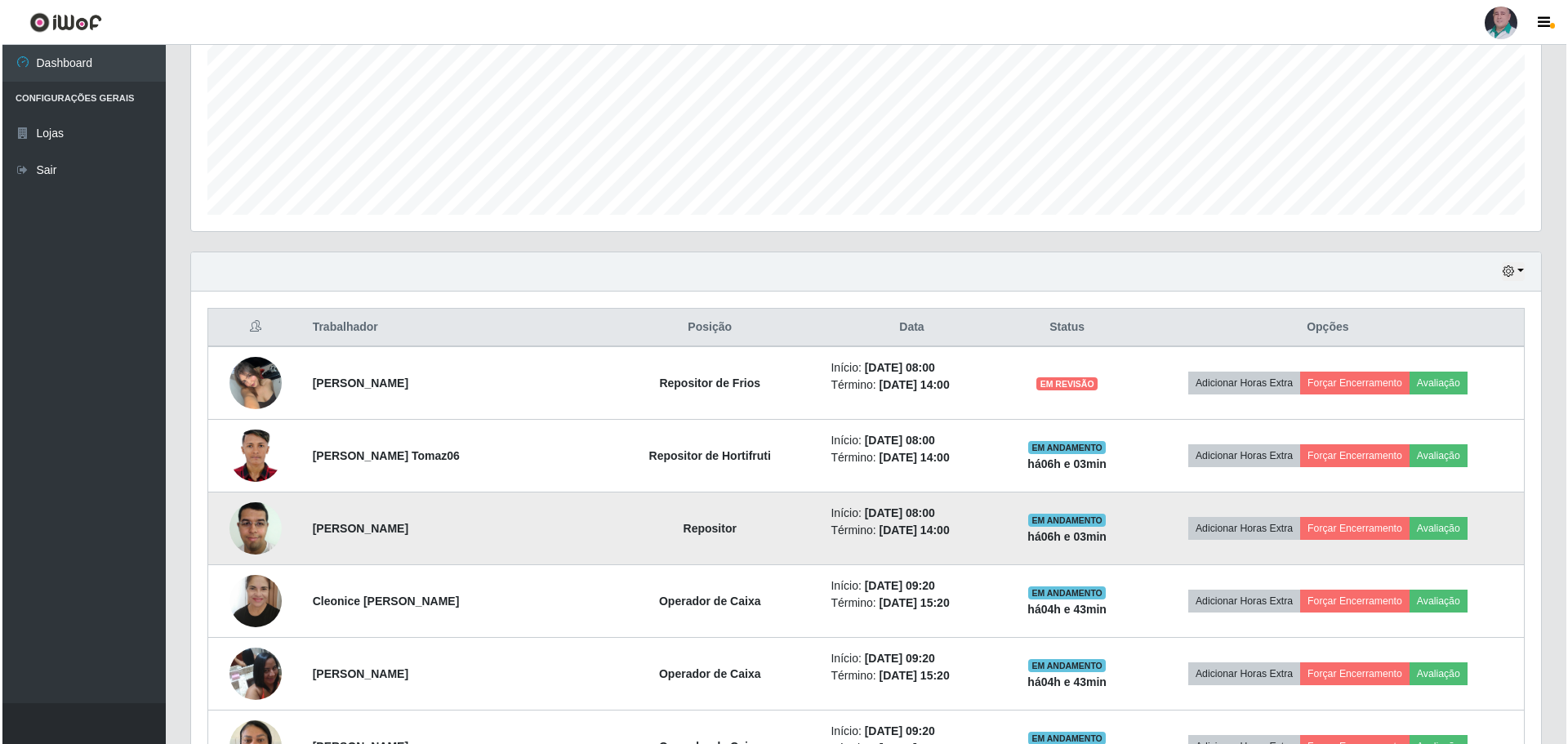
scroll to position [377, 0]
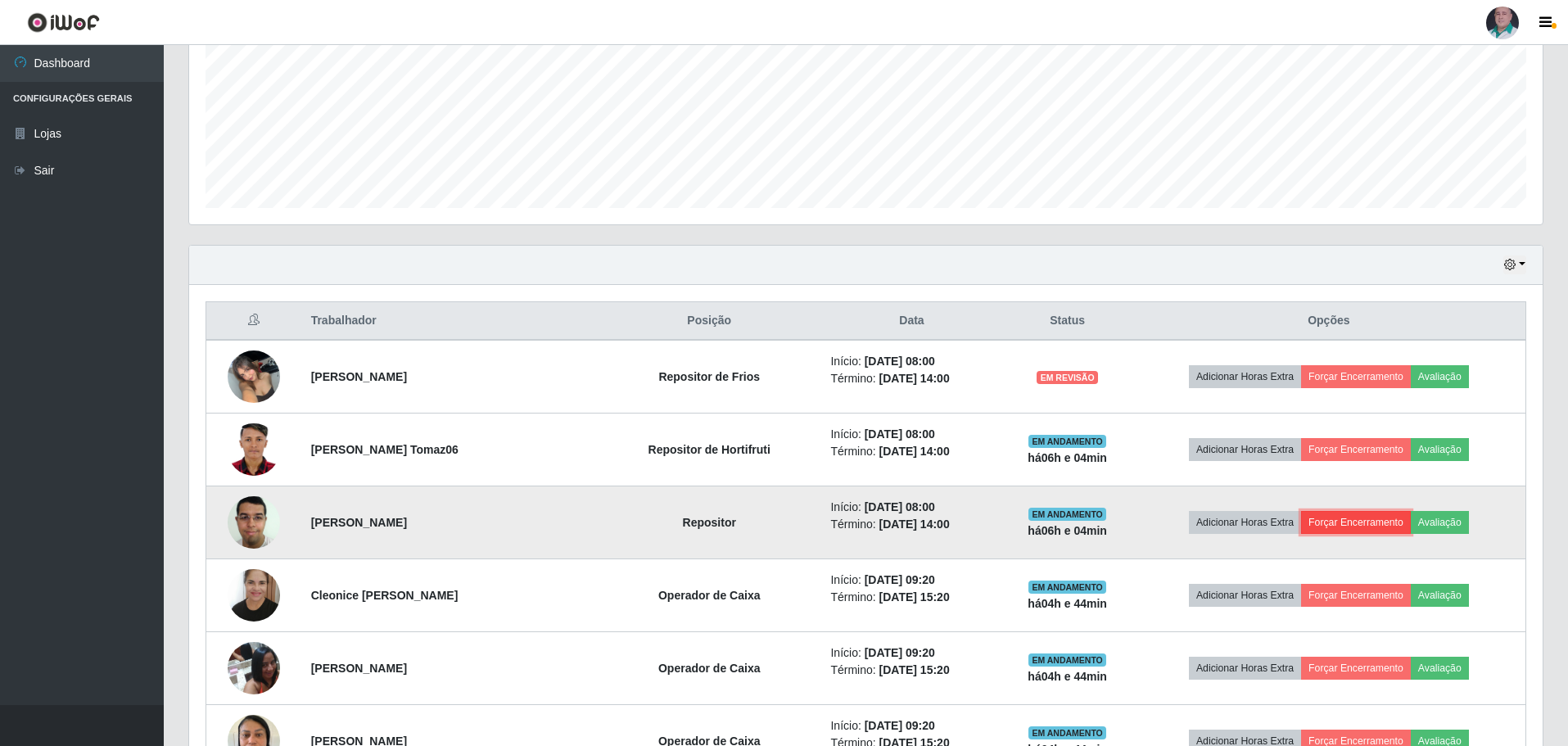
click at [1344, 520] on button "Forçar Encerramento" at bounding box center [1356, 522] width 110 height 23
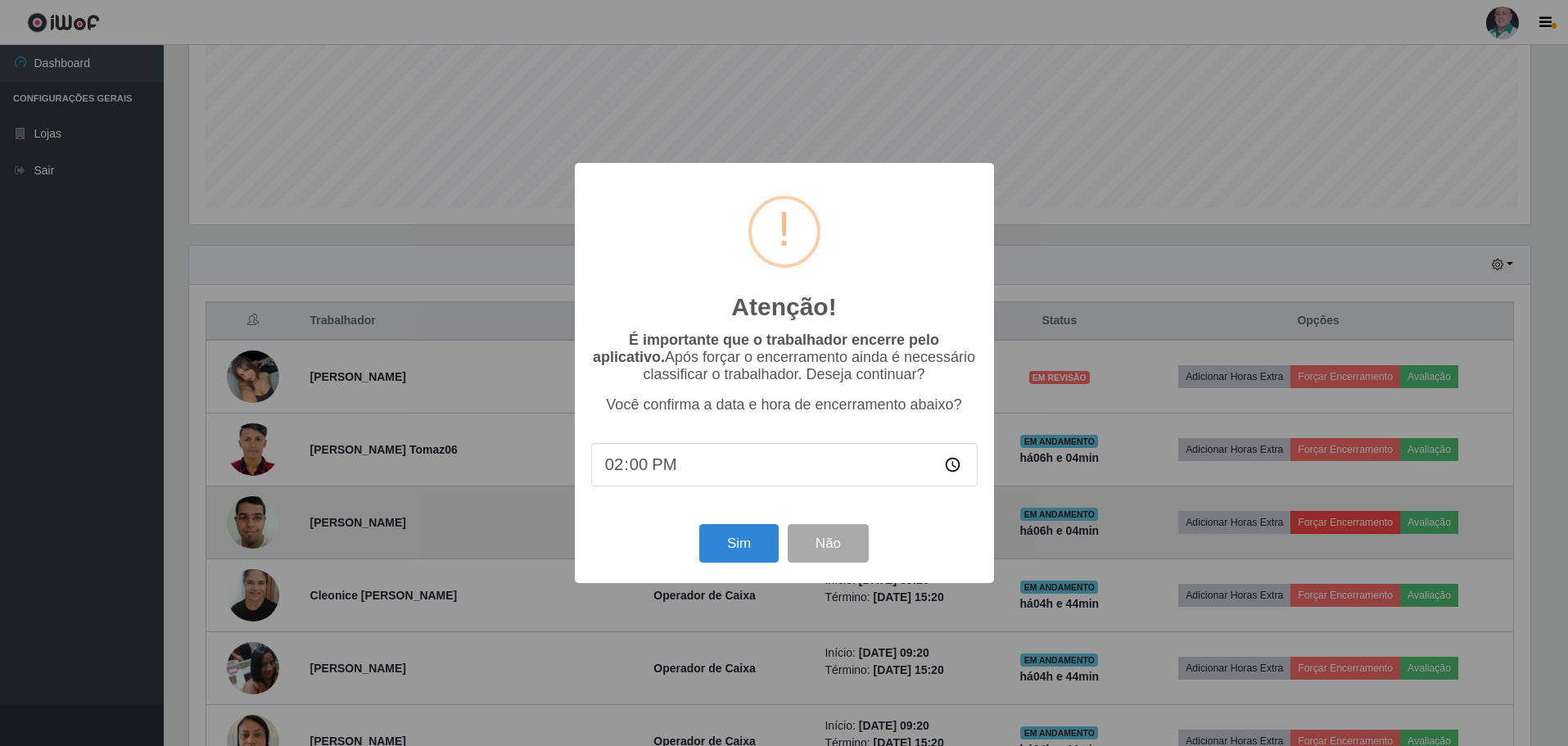
scroll to position [340, 1346]
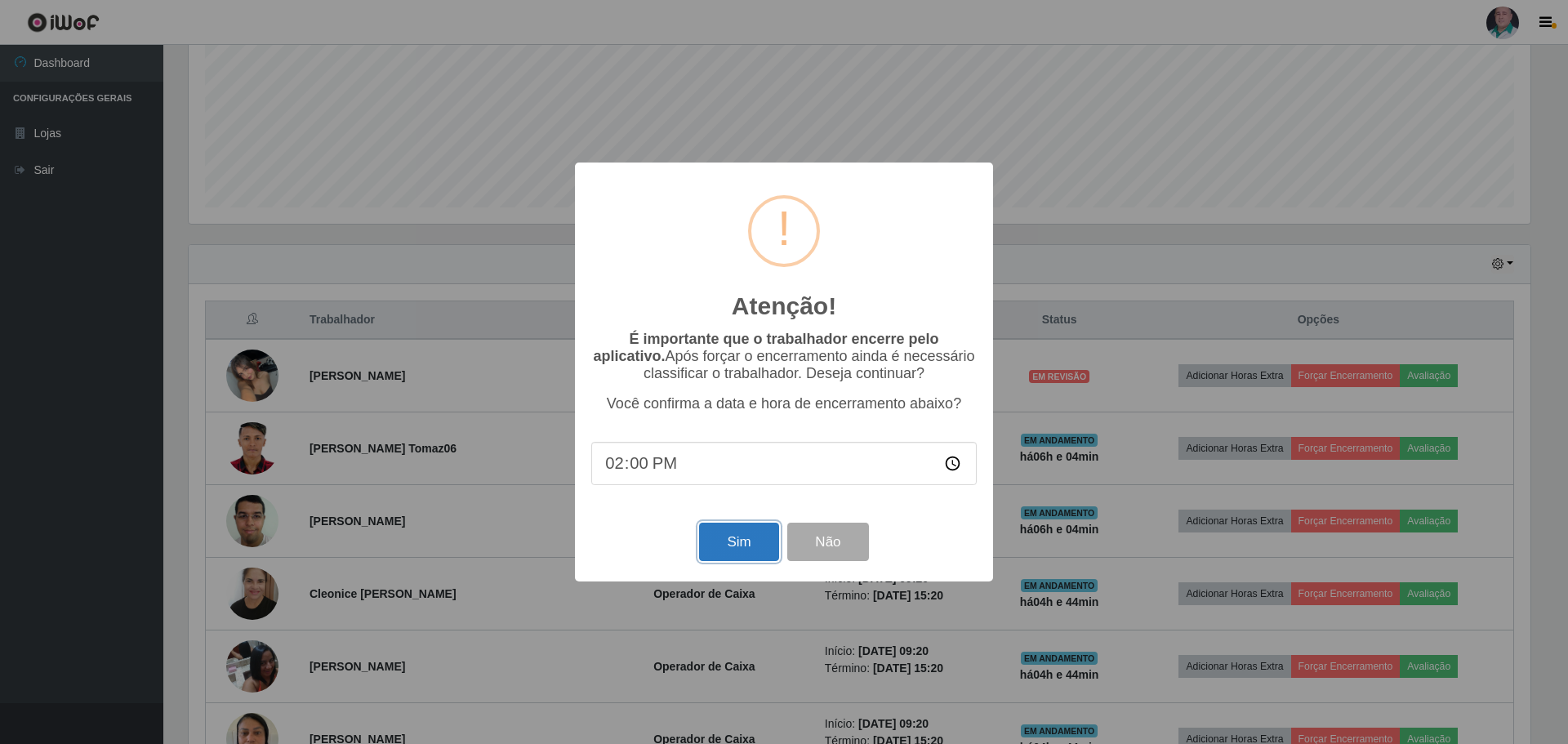
click at [743, 543] on button "Sim" at bounding box center [738, 542] width 79 height 39
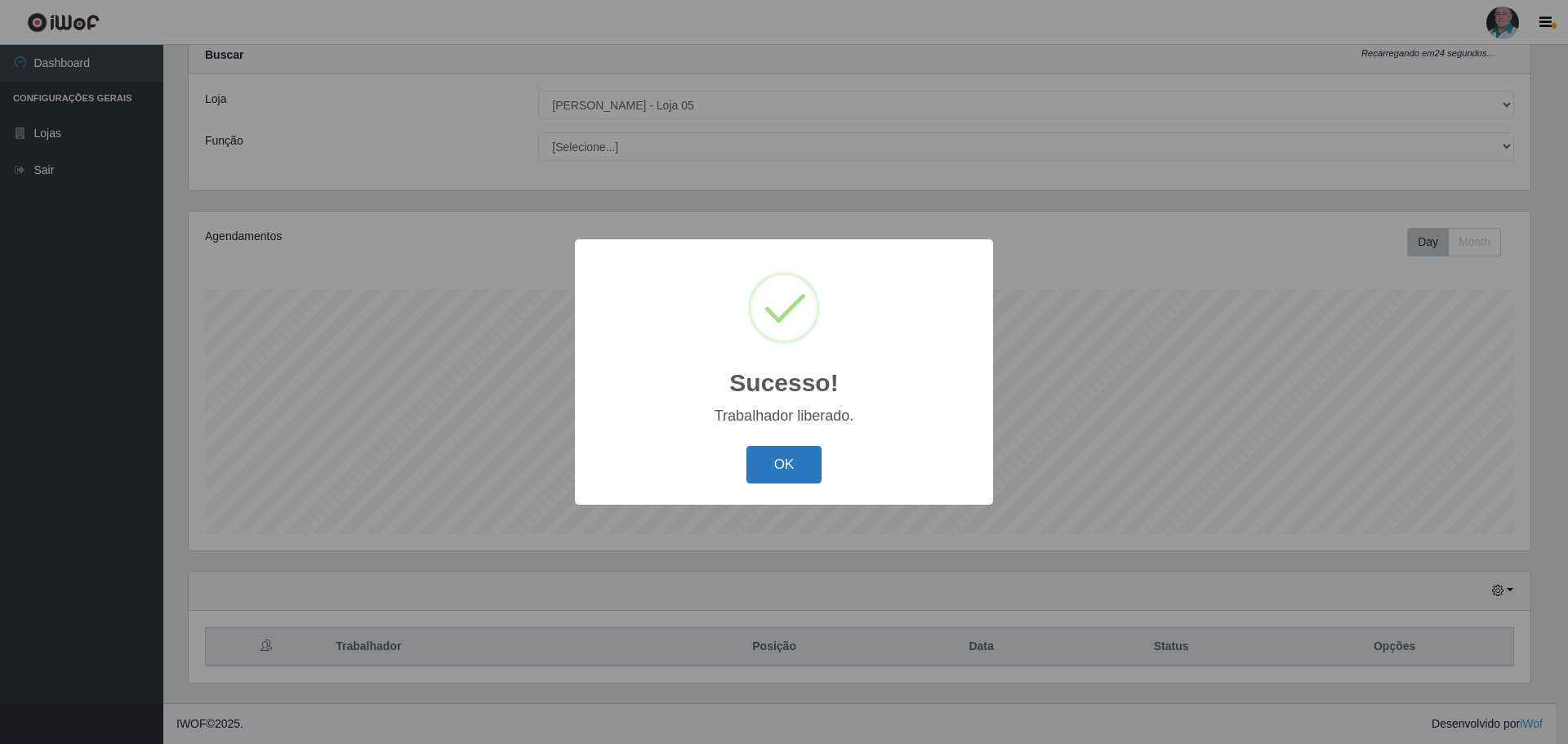
click at [787, 469] on button "OK" at bounding box center [784, 466] width 76 height 39
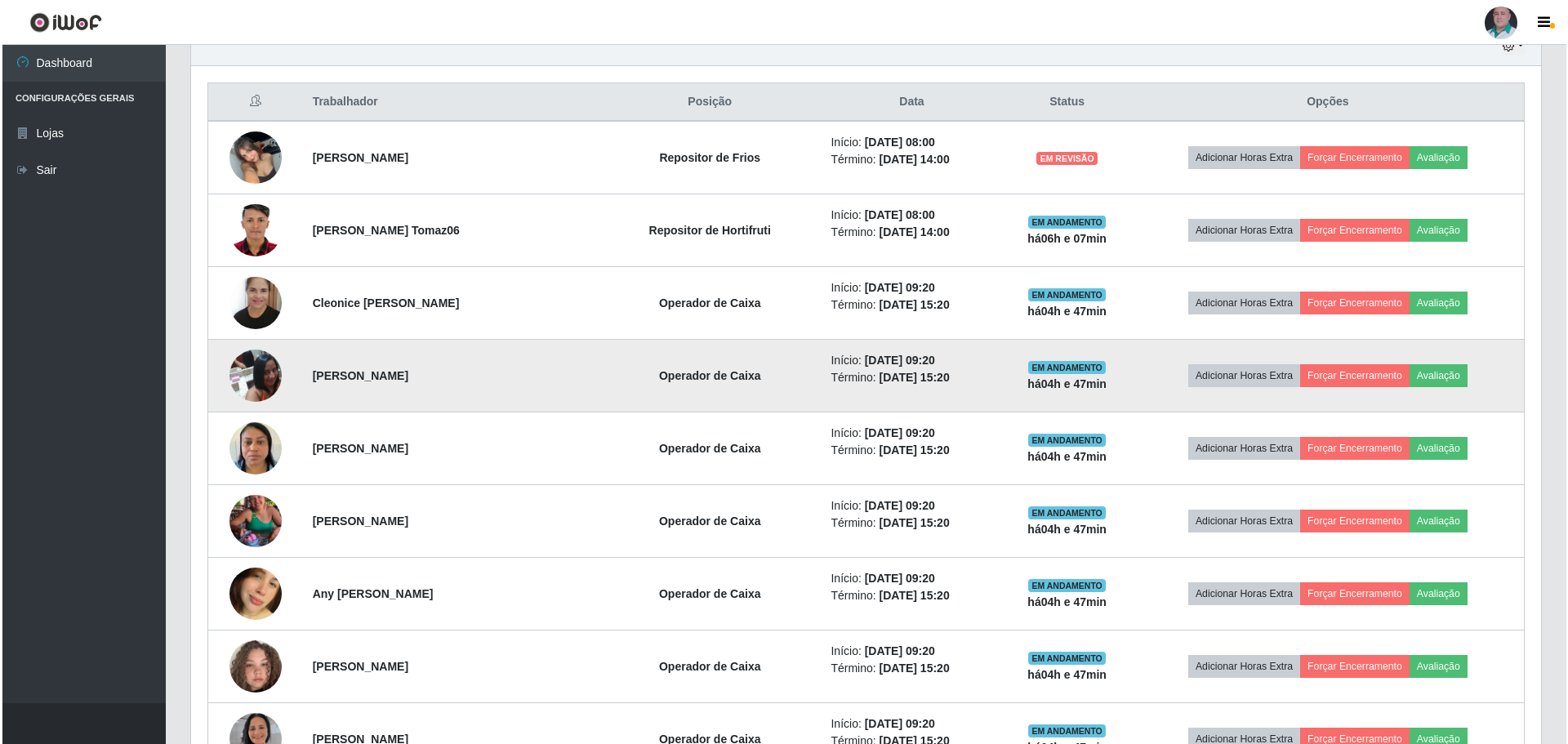
scroll to position [622, 0]
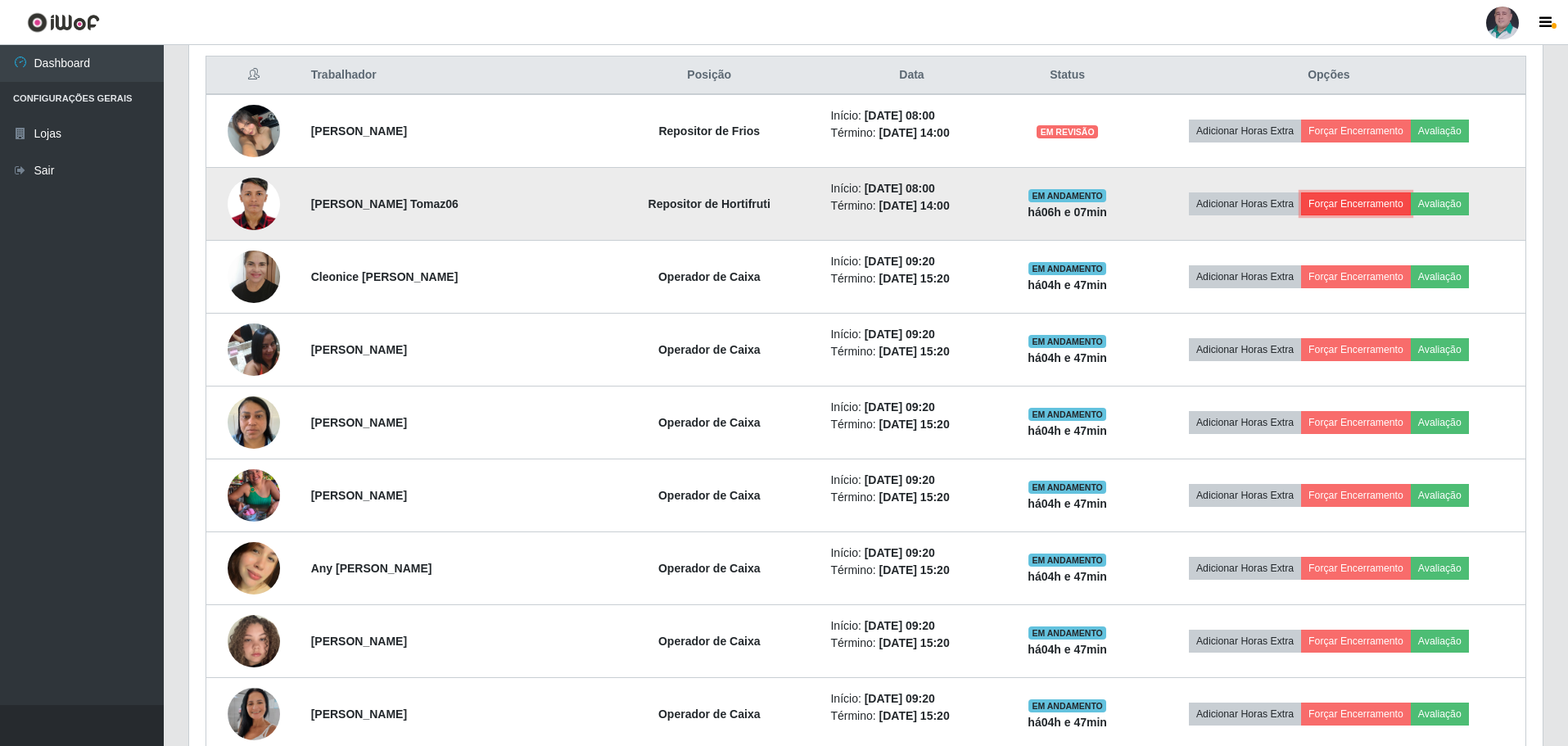
click at [1385, 203] on button "Forçar Encerramento" at bounding box center [1356, 204] width 110 height 23
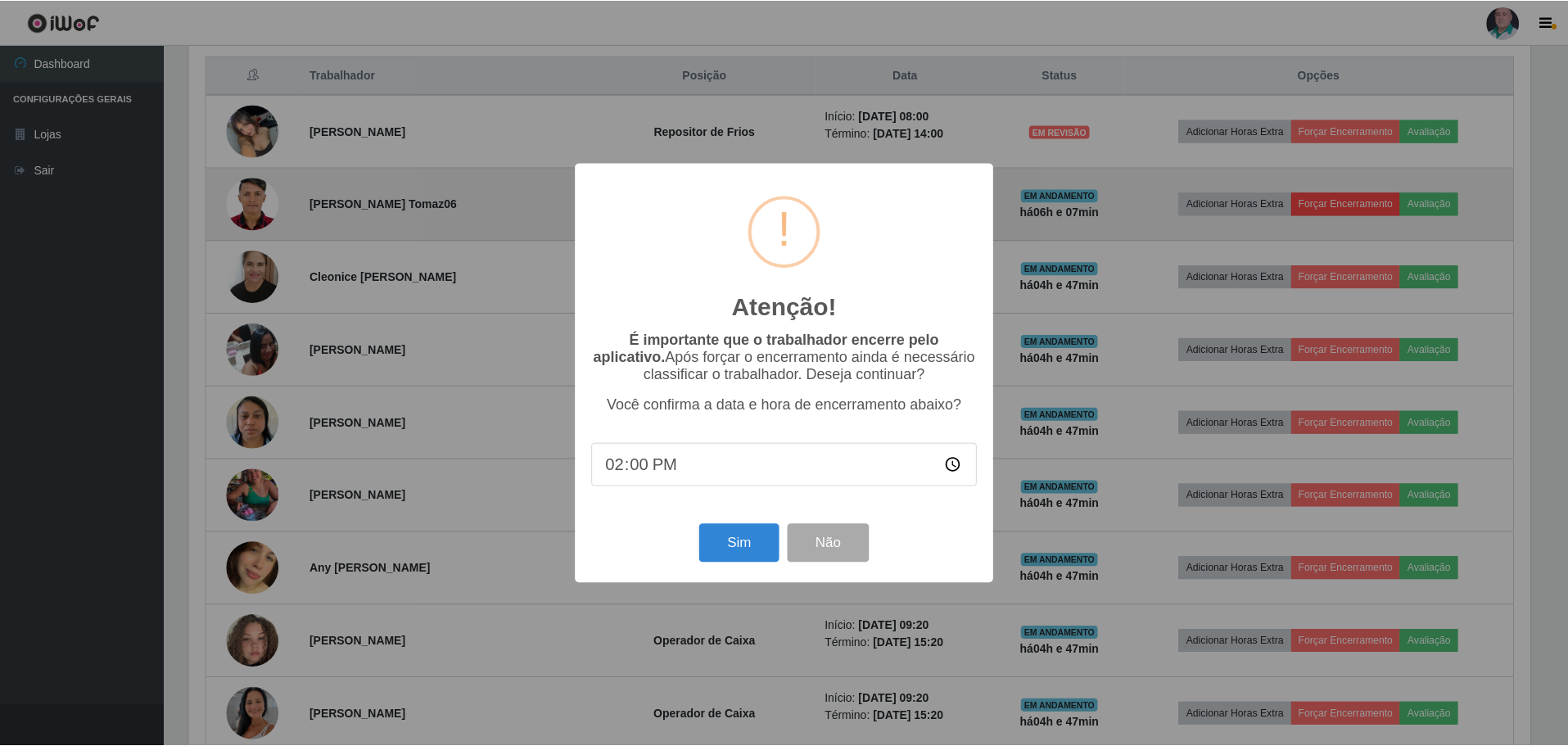
scroll to position [340, 1346]
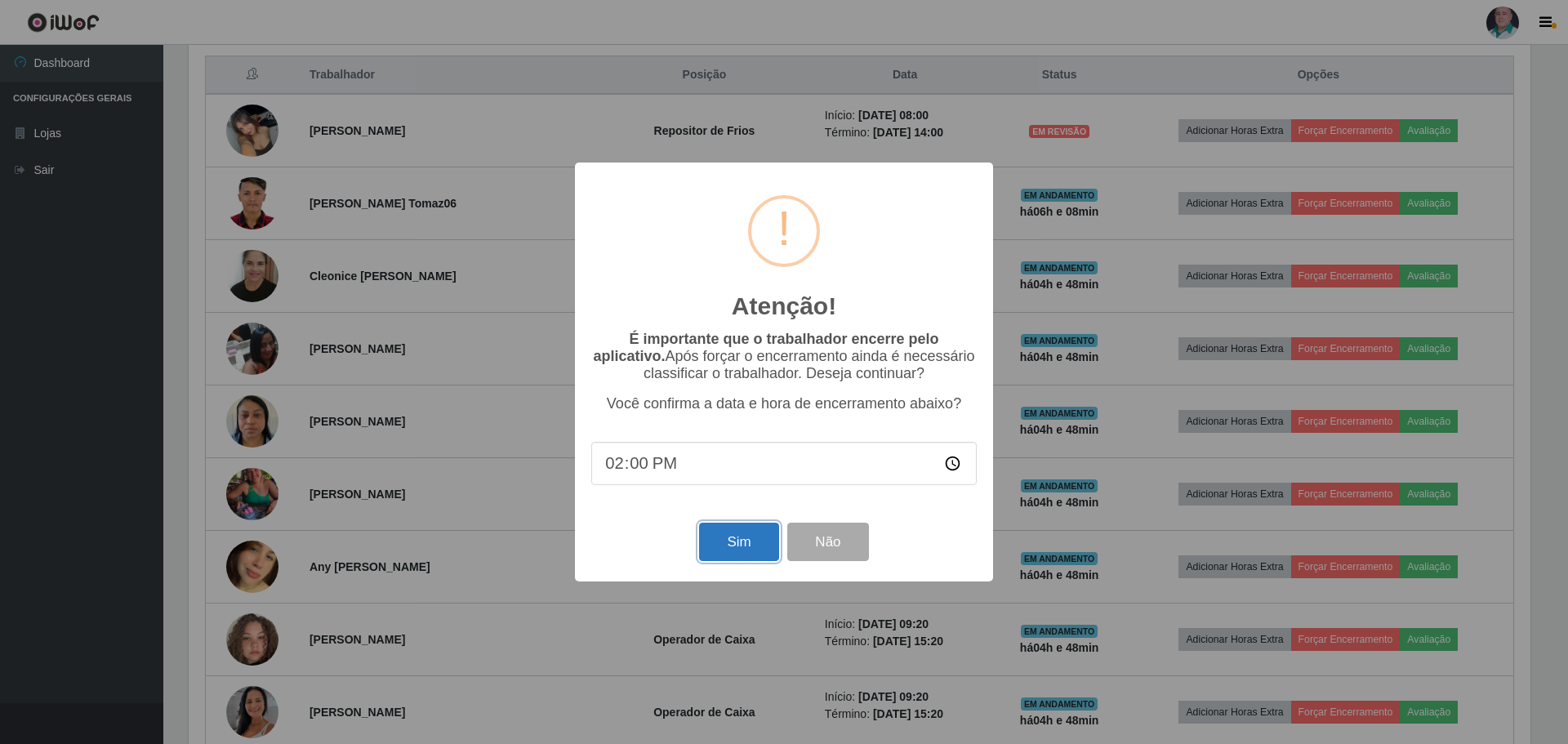
click at [744, 549] on button "Sim" at bounding box center [738, 542] width 79 height 39
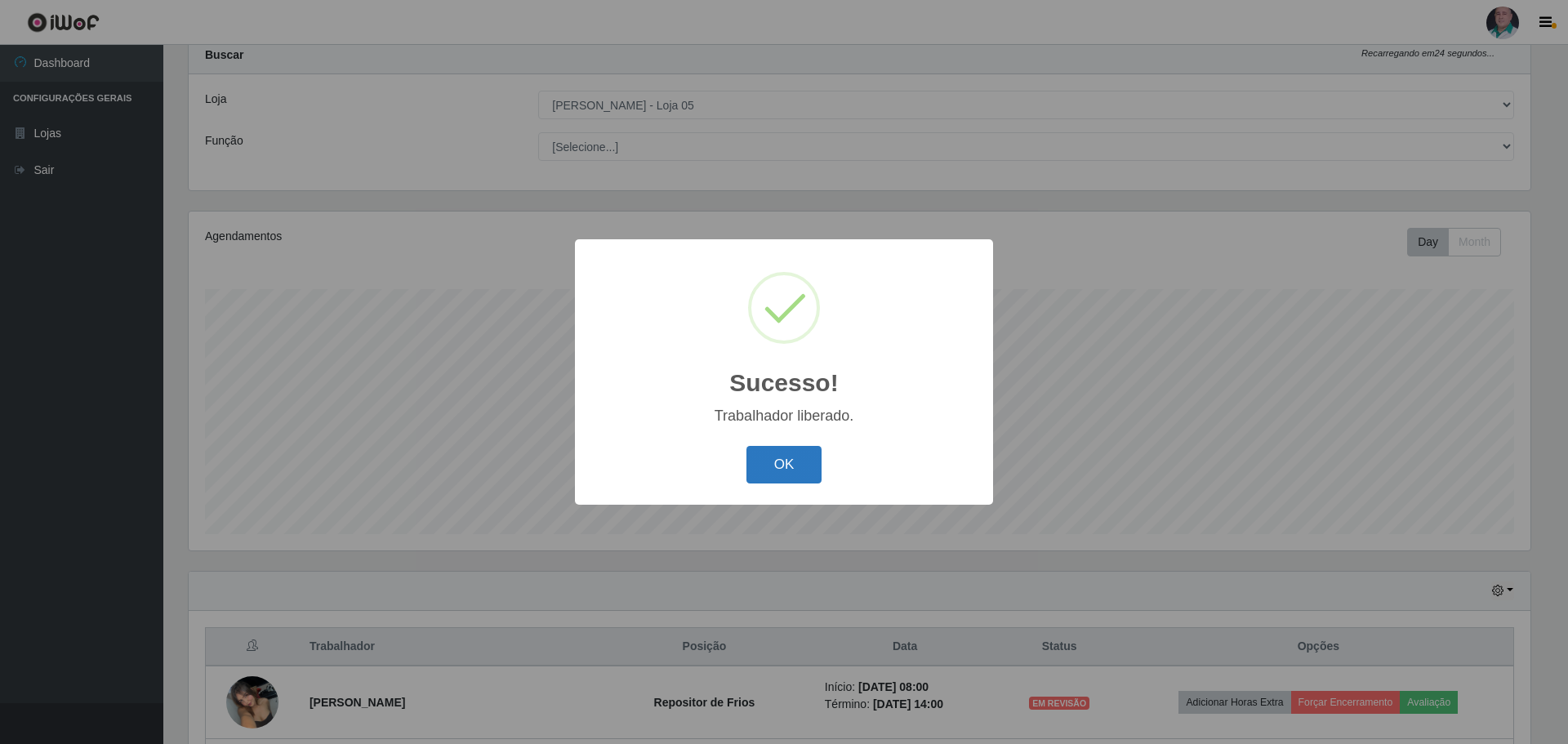
click at [783, 461] on button "OK" at bounding box center [784, 466] width 76 height 39
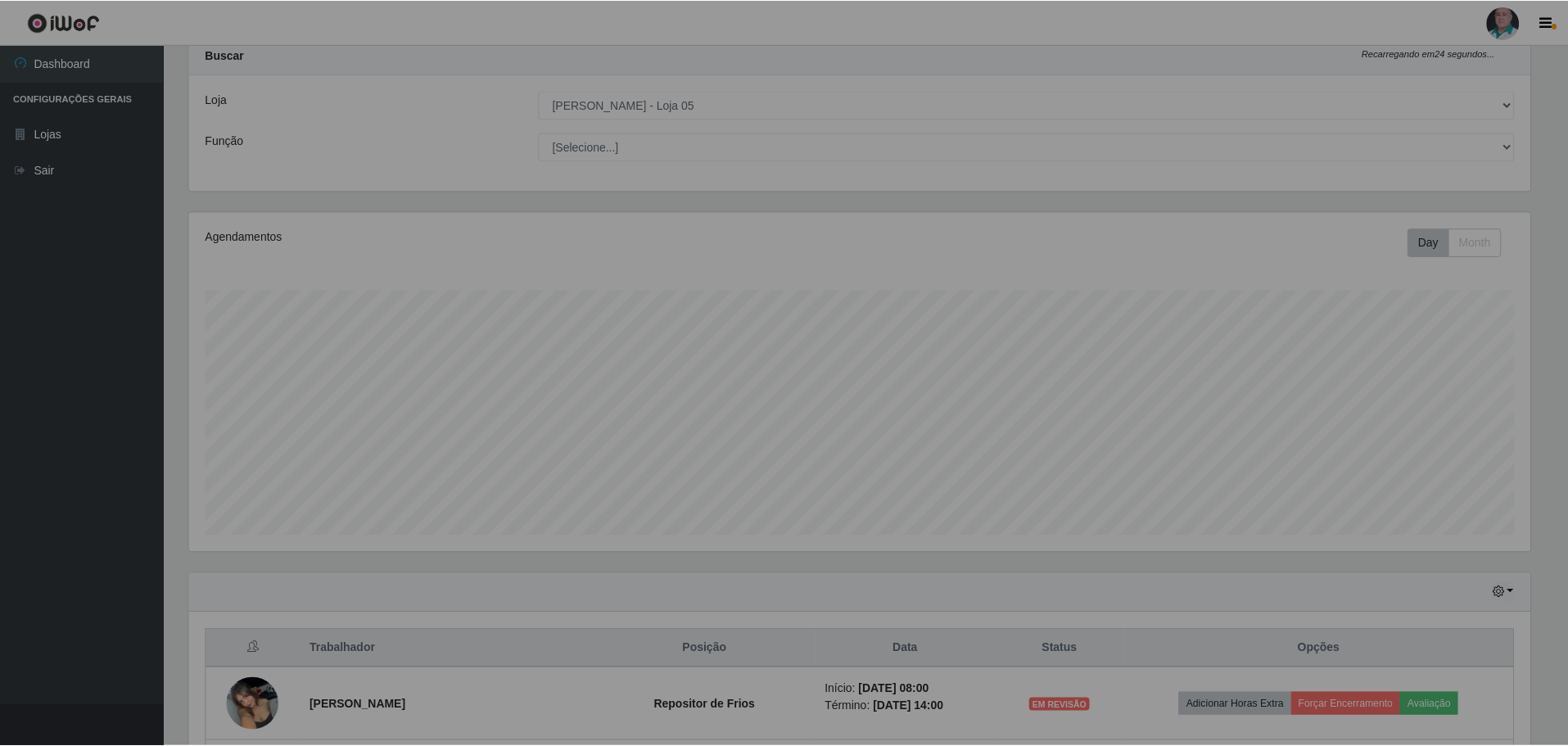
scroll to position [340, 1353]
